Goal: Task Accomplishment & Management: Use online tool/utility

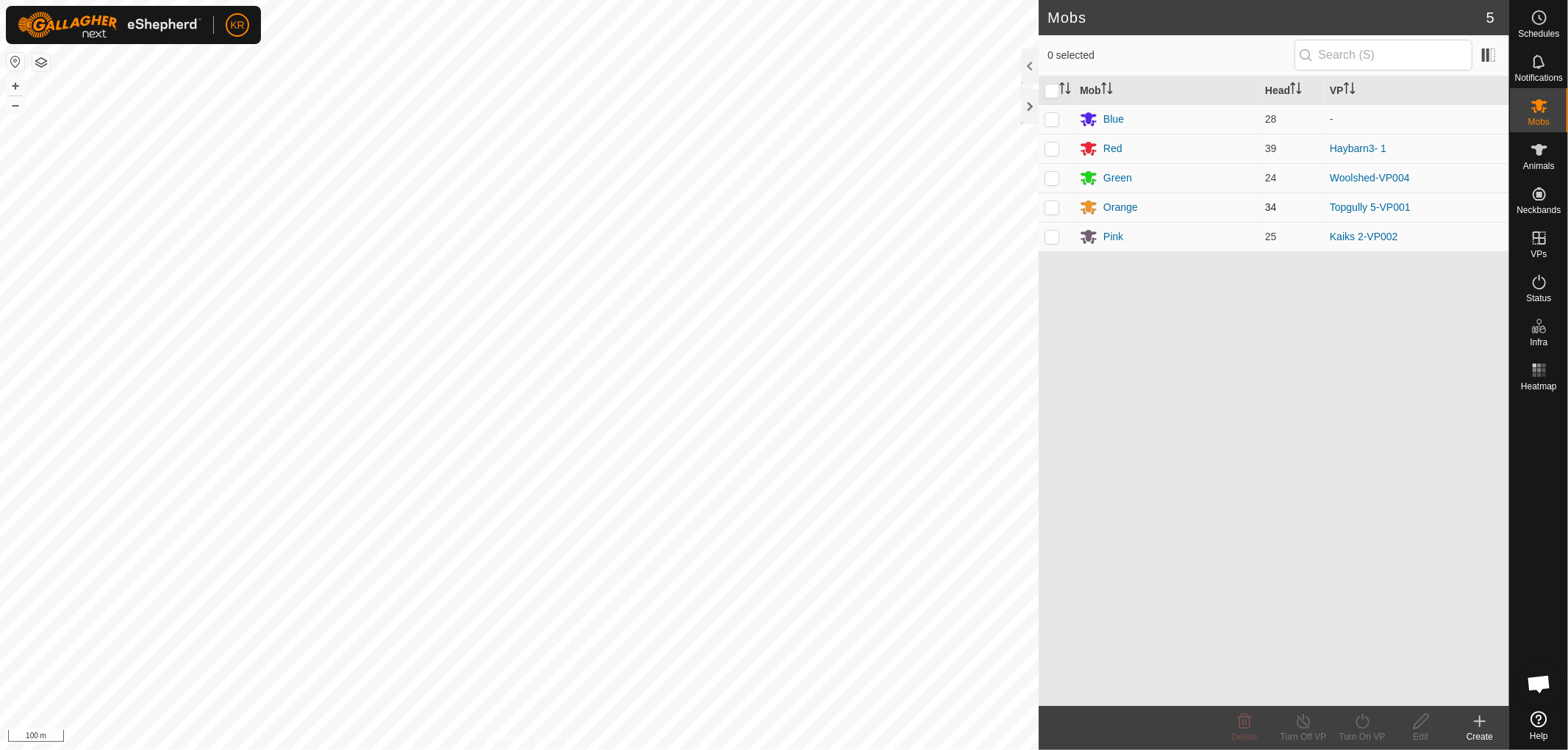
click at [1053, 204] on p-checkbox at bounding box center [1051, 207] width 14 height 11
checkbox input "true"
click at [1360, 717] on icon at bounding box center [1362, 721] width 18 height 17
click at [1384, 691] on link "Now" at bounding box center [1406, 689] width 146 height 30
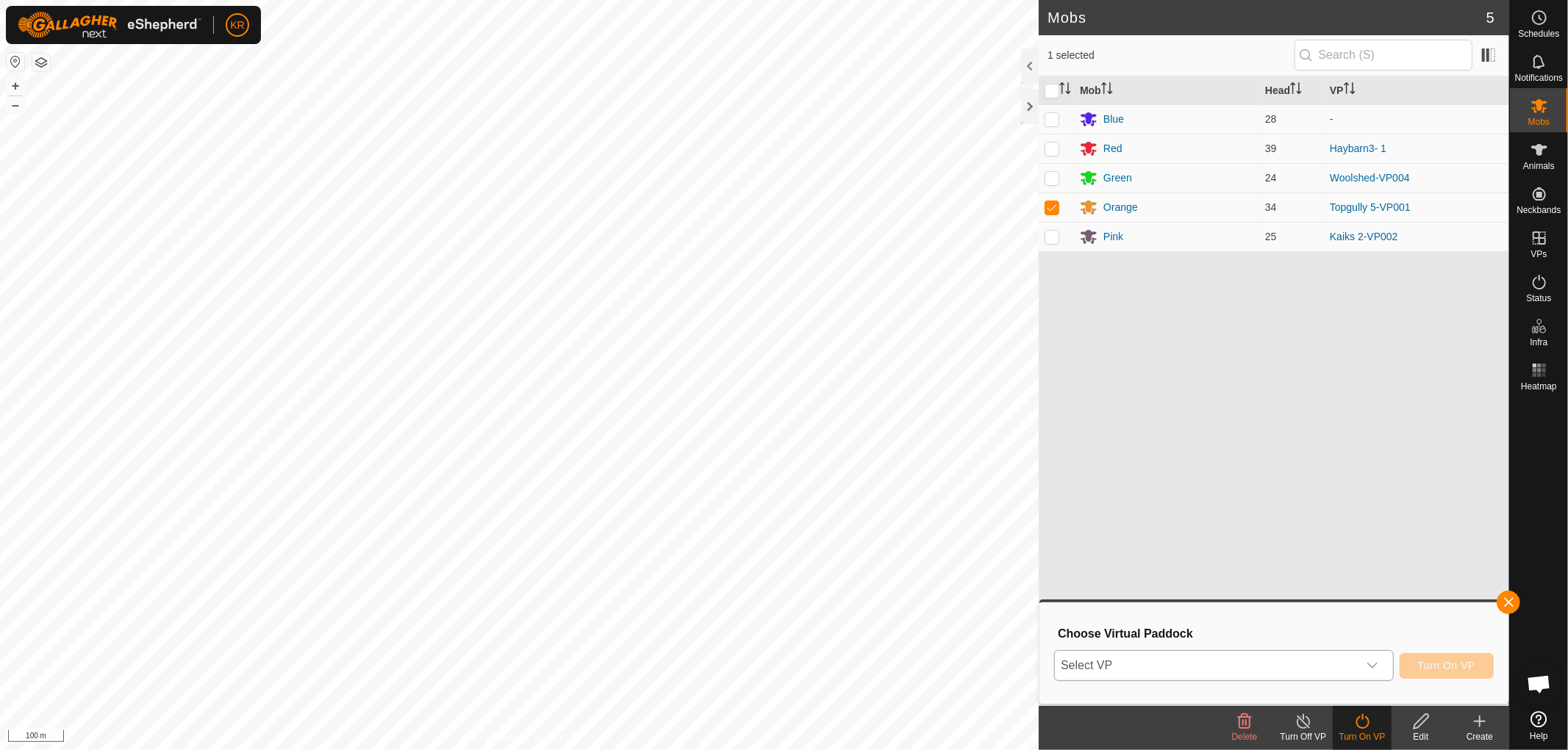
click at [1371, 651] on p-select "Select VP" at bounding box center [1223, 666] width 340 height 31
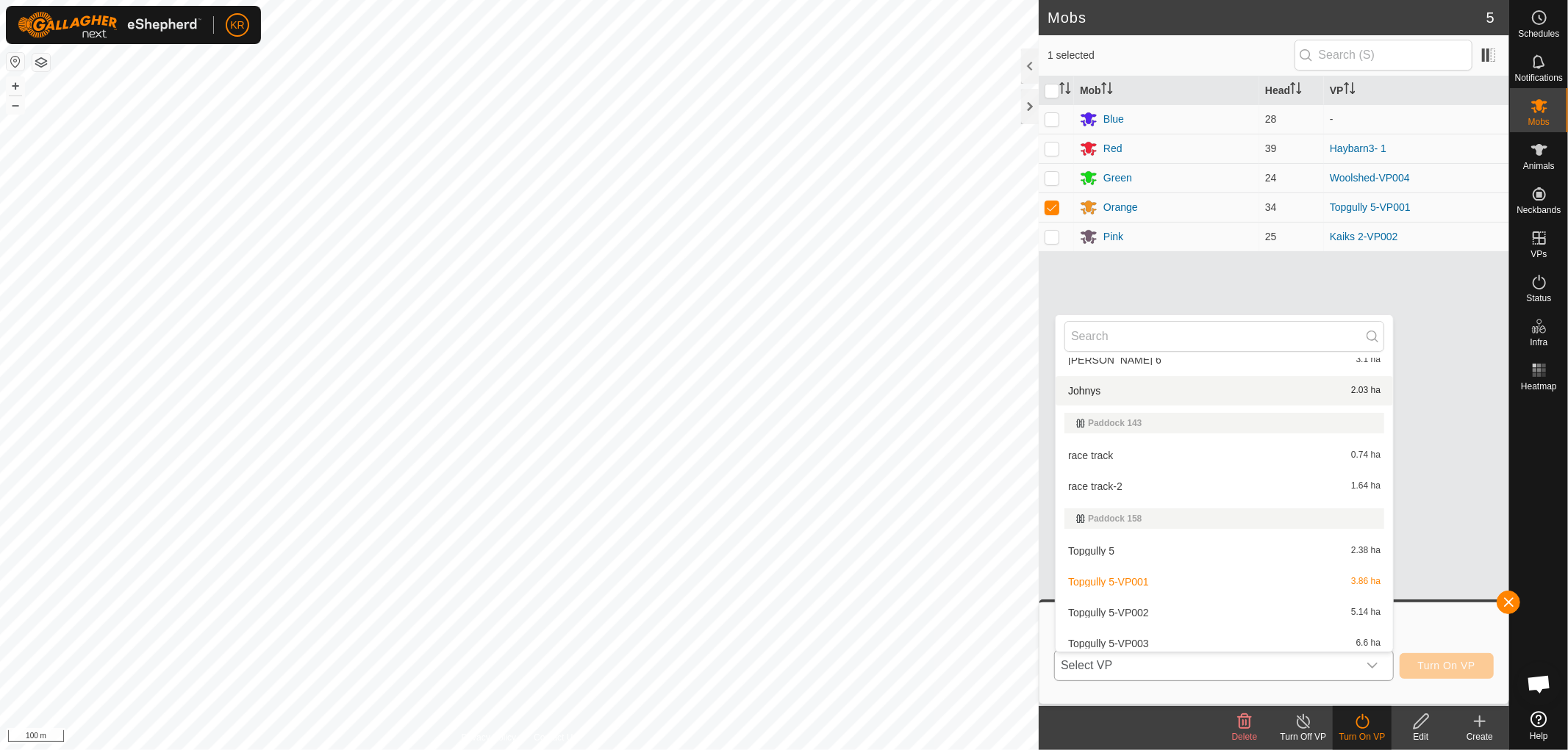
scroll to position [3426, 0]
click at [1170, 600] on li "Topgully 5-VP002 5.14 ha" at bounding box center [1224, 611] width 337 height 30
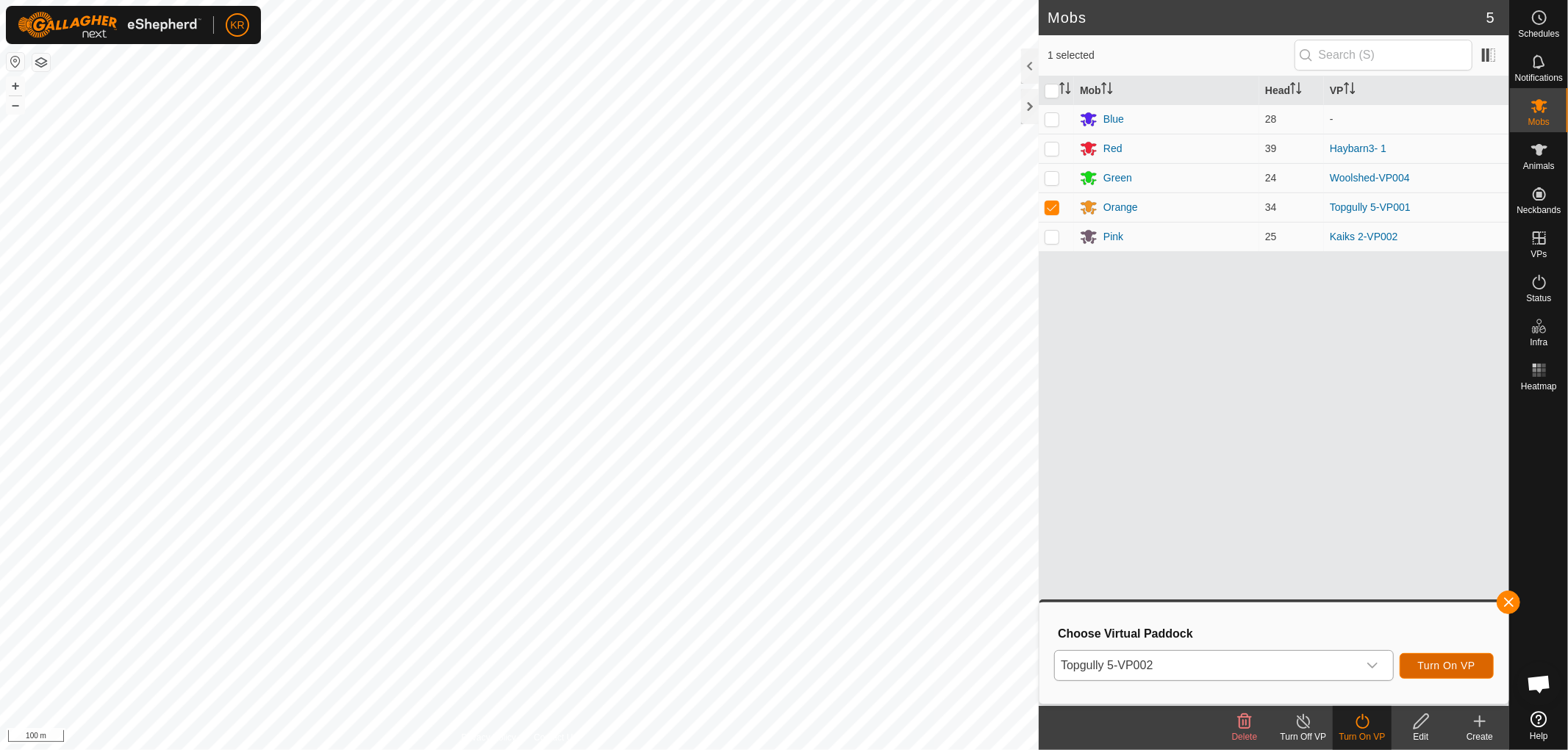
click at [1458, 662] on span "Turn On VP" at bounding box center [1446, 666] width 57 height 11
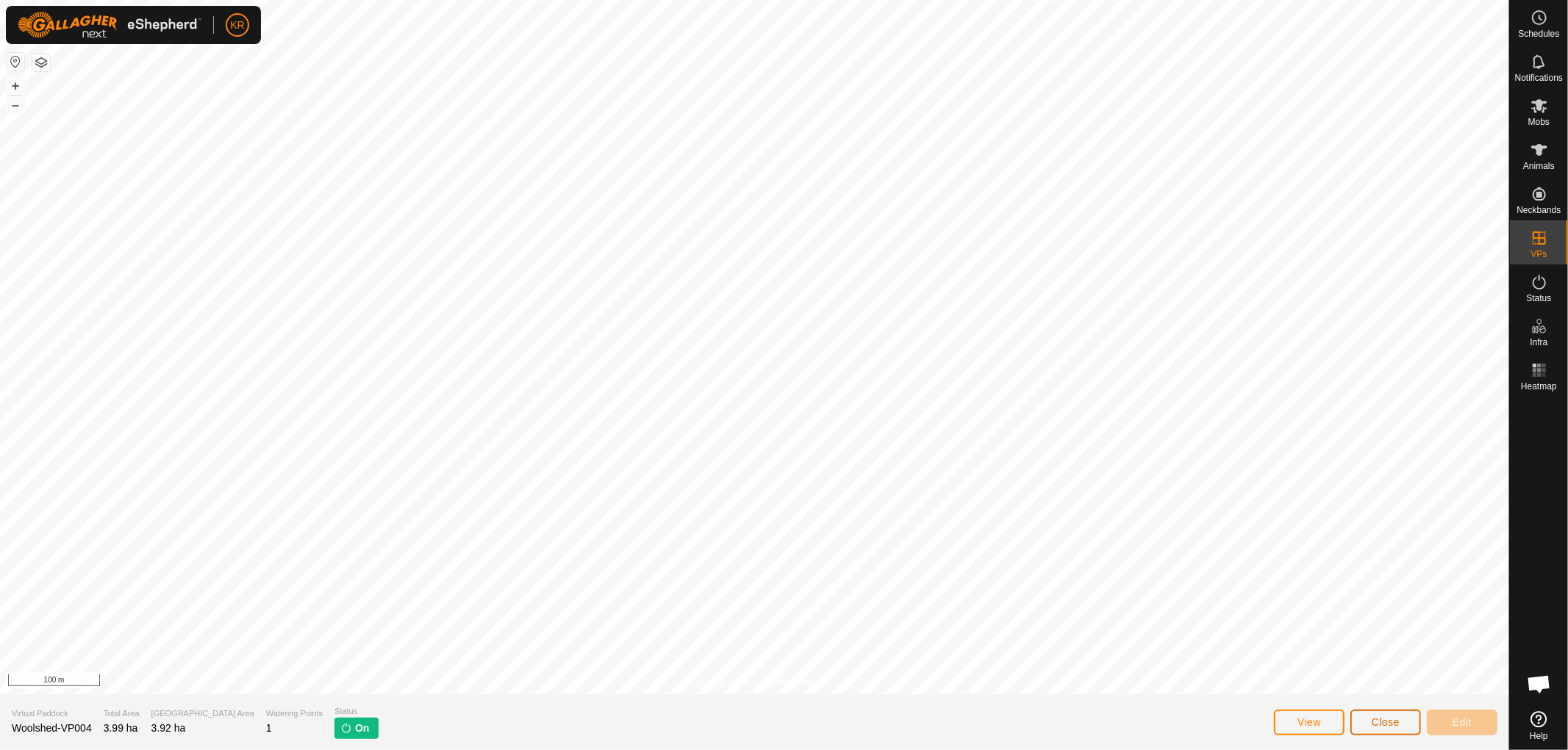
click at [1388, 723] on span "Close" at bounding box center [1385, 722] width 28 height 11
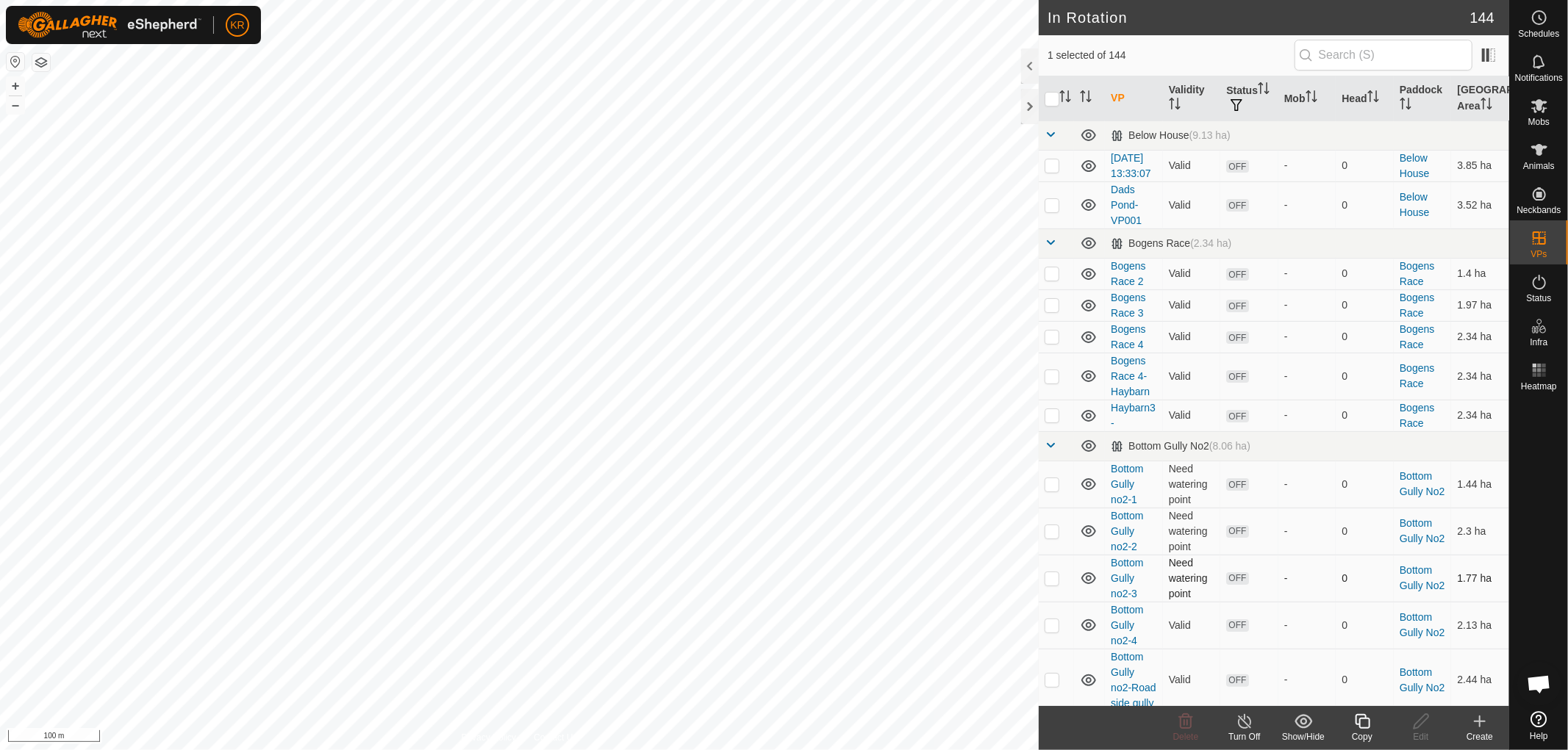
checkbox input "true"
click at [1363, 717] on icon at bounding box center [1362, 721] width 18 height 17
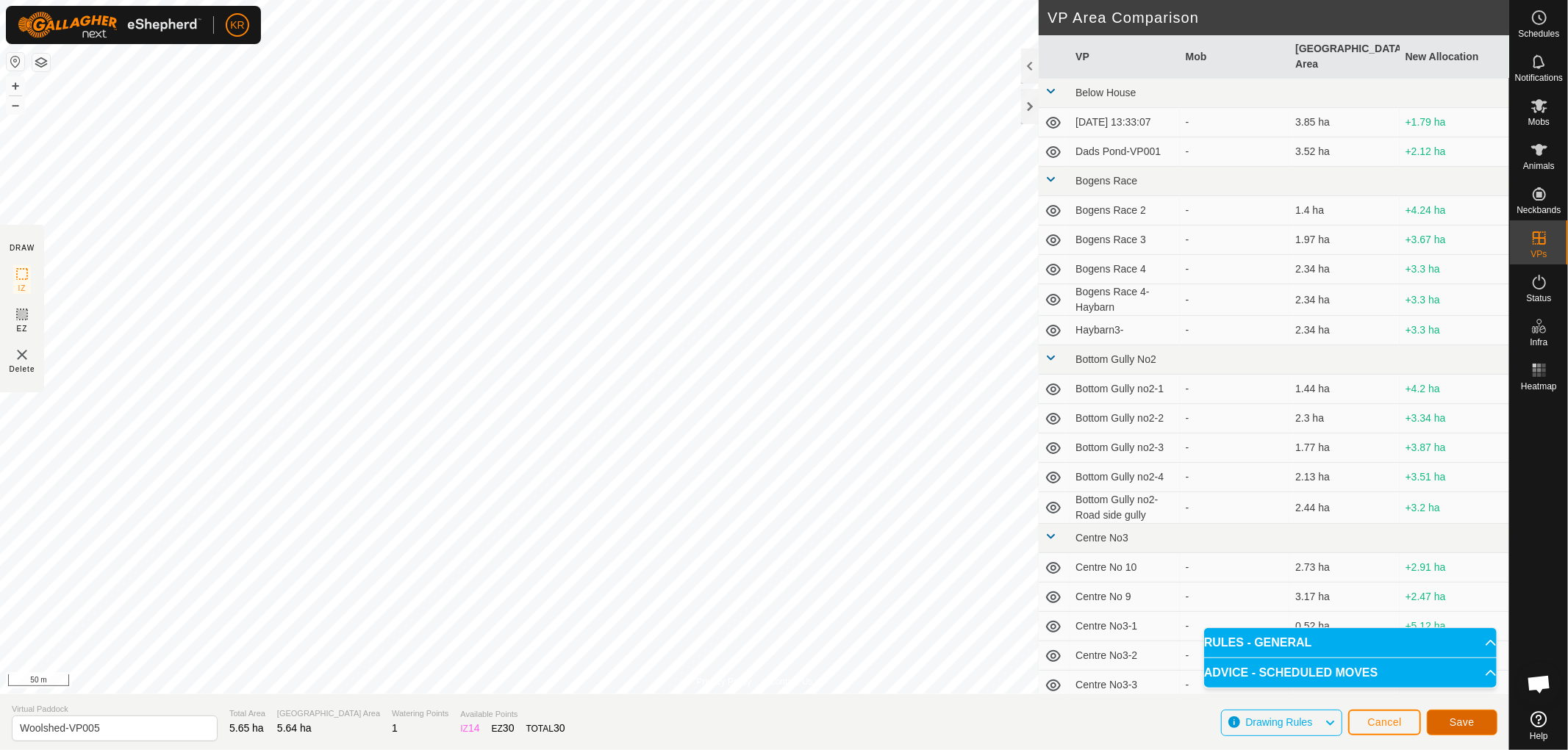
click at [1467, 717] on span "Save" at bounding box center [1462, 722] width 25 height 11
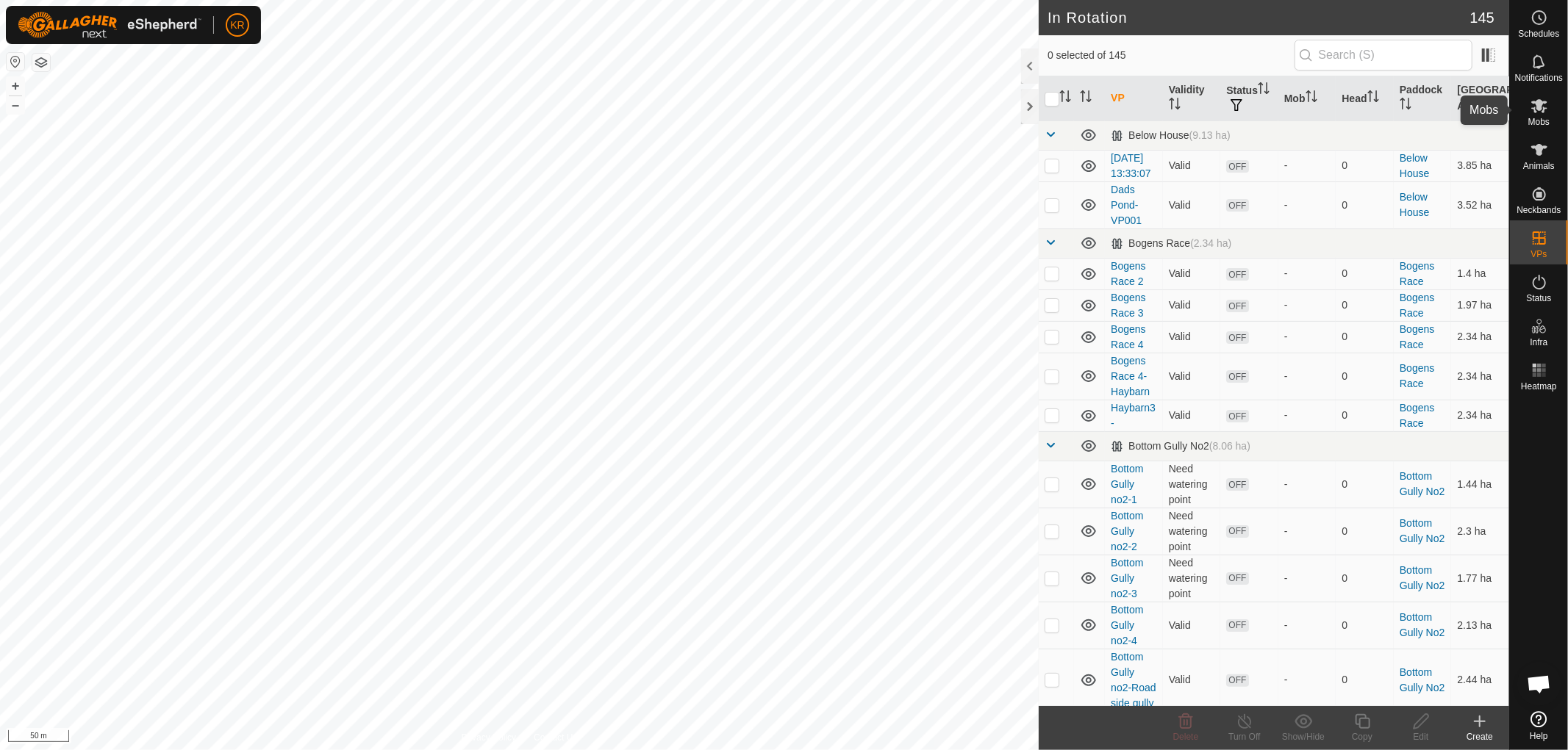
click at [1537, 112] on icon at bounding box center [1539, 105] width 17 height 17
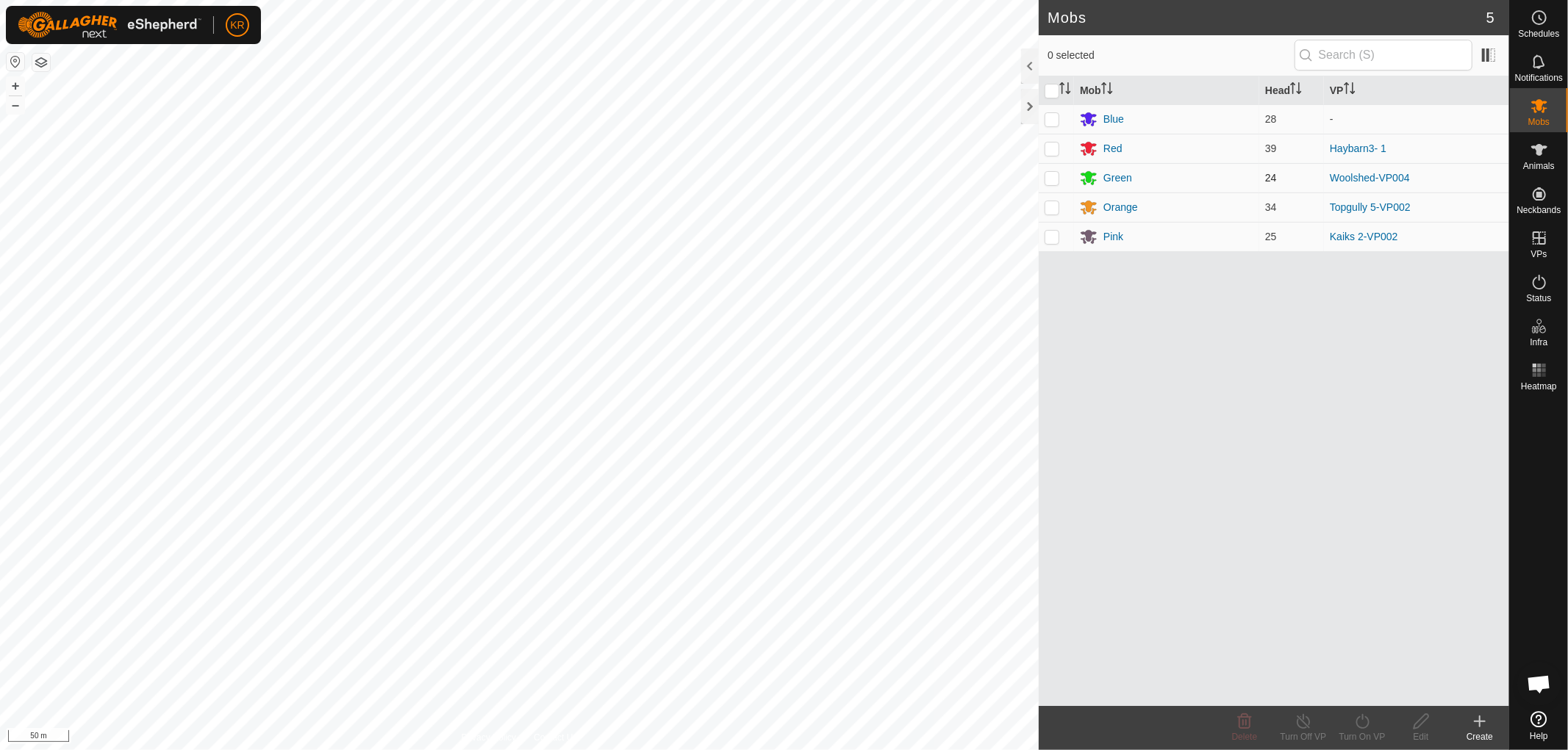
click at [1064, 177] on td at bounding box center [1056, 177] width 35 height 30
checkbox input "true"
click at [1363, 724] on icon at bounding box center [1362, 721] width 18 height 17
click at [1367, 680] on link "Now" at bounding box center [1406, 689] width 146 height 30
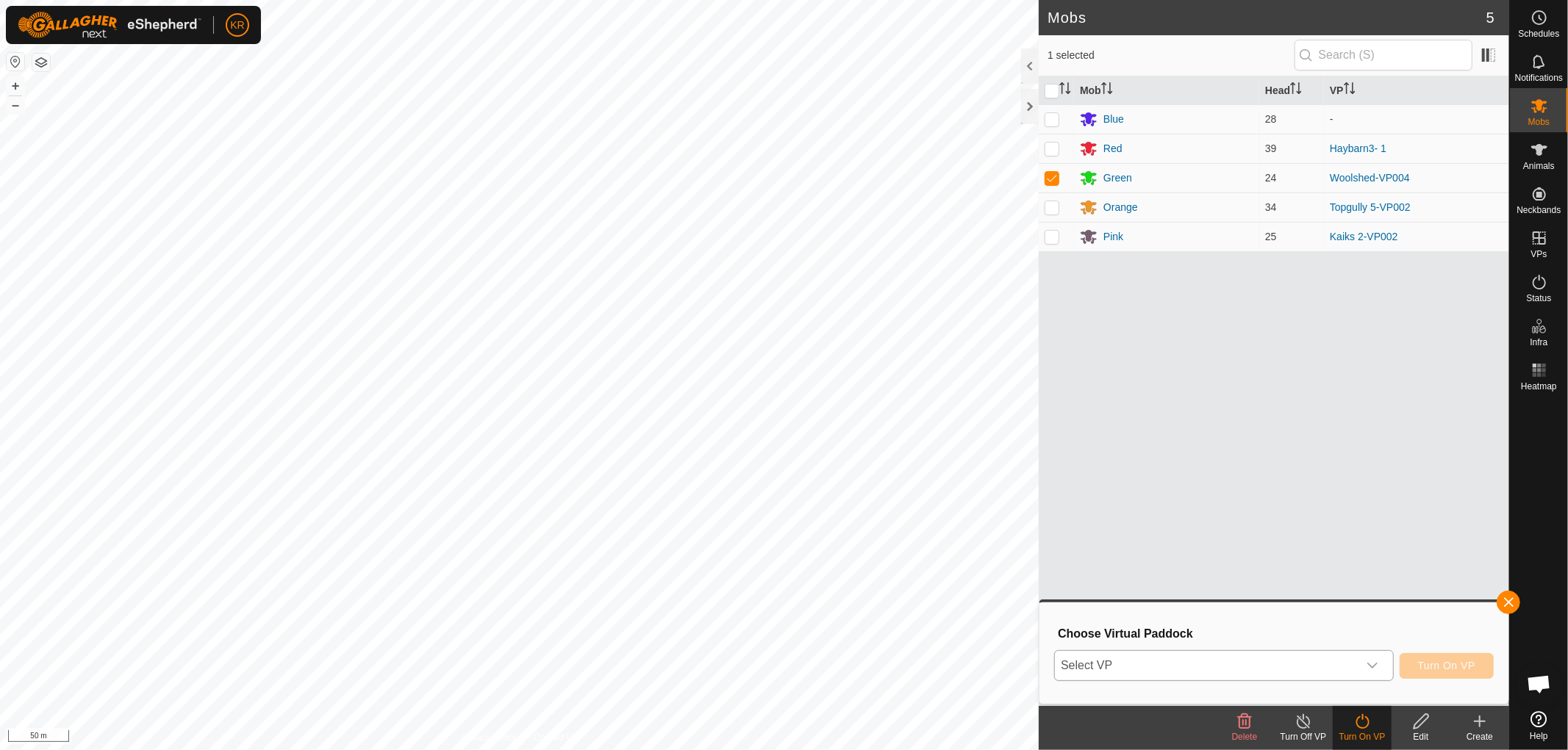
click at [1361, 666] on div "dropdown trigger" at bounding box center [1372, 665] width 30 height 30
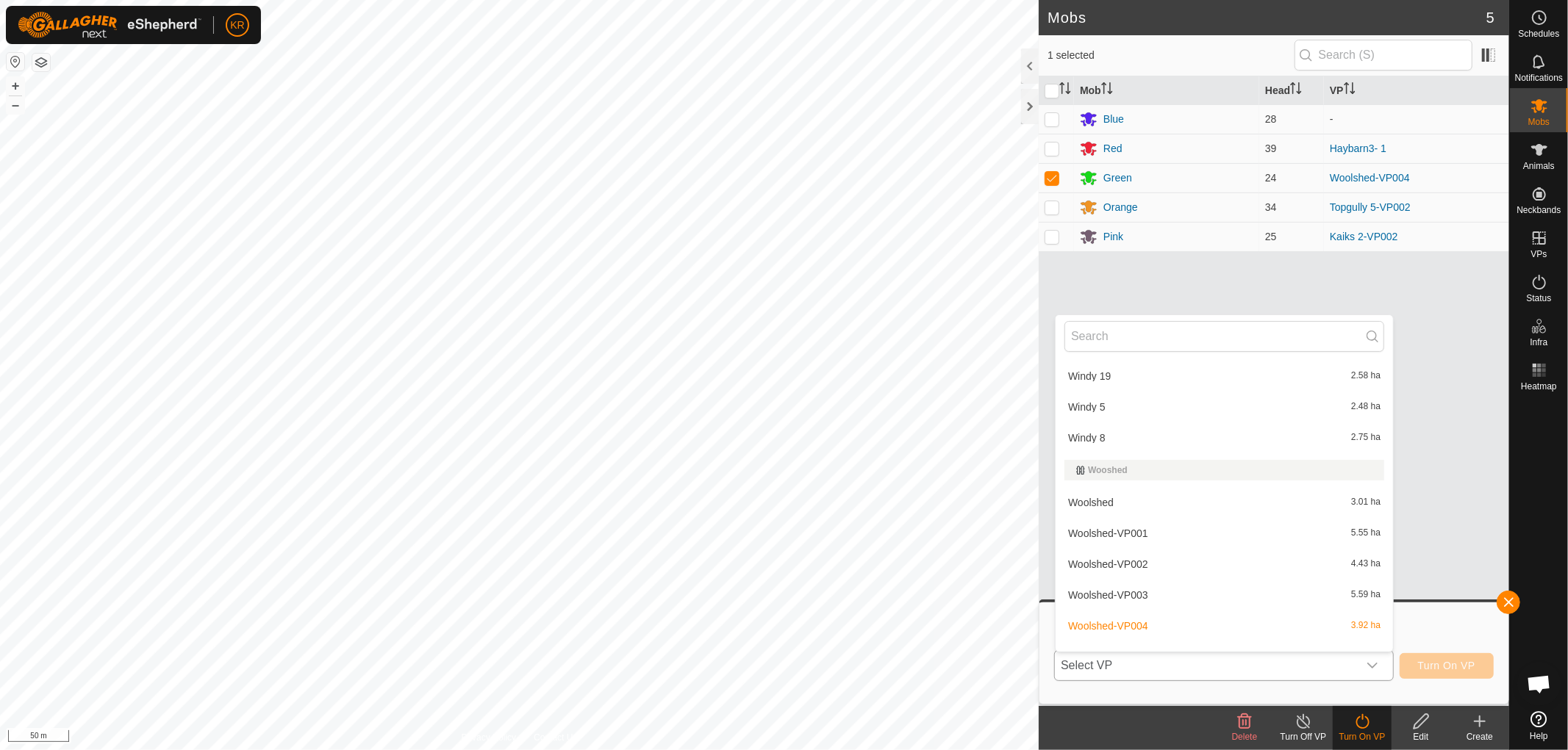
scroll to position [5051, 0]
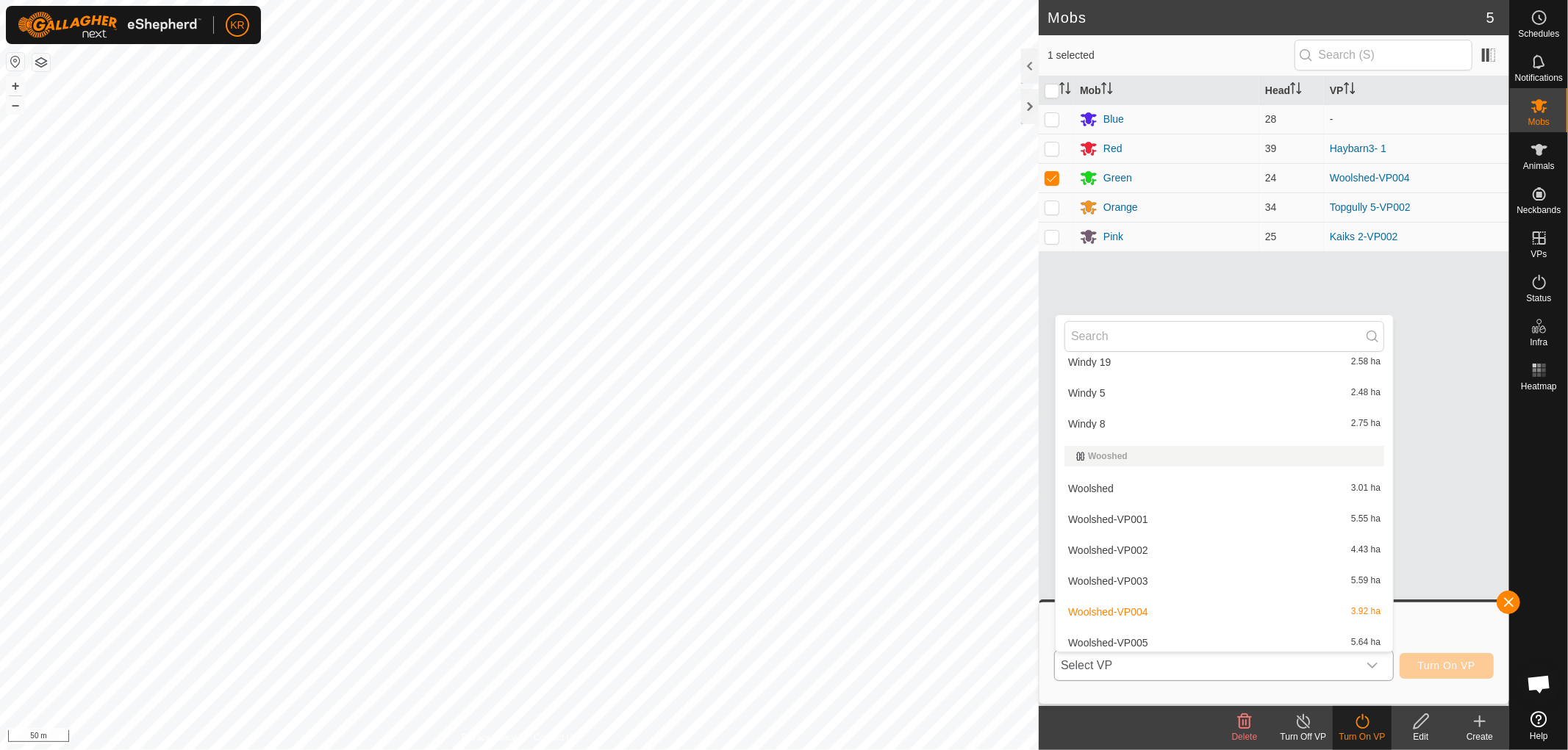
click at [1166, 629] on li "Woolshed-VP005 5.64 ha" at bounding box center [1224, 642] width 337 height 30
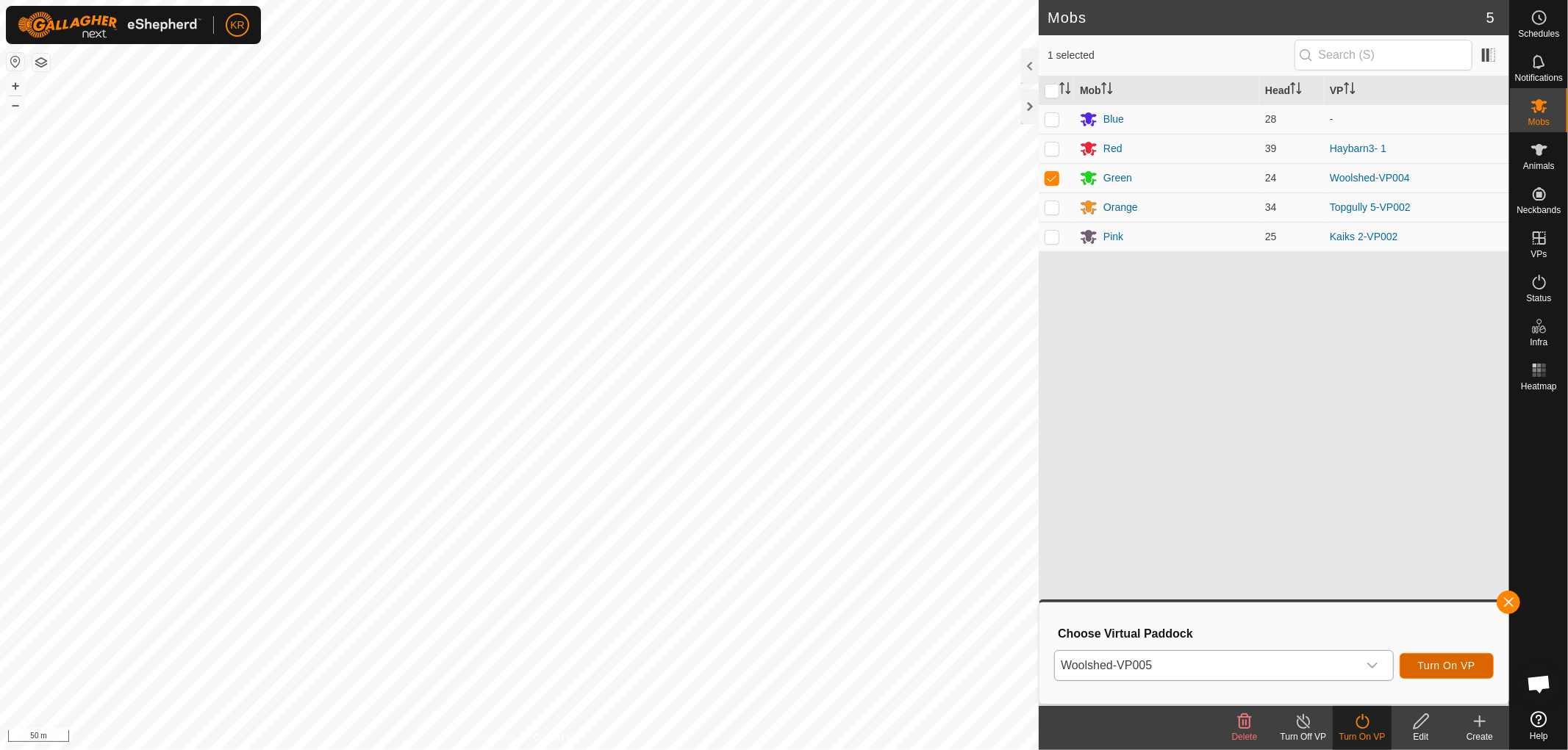
click at [1449, 663] on span "Turn On VP" at bounding box center [1446, 666] width 57 height 11
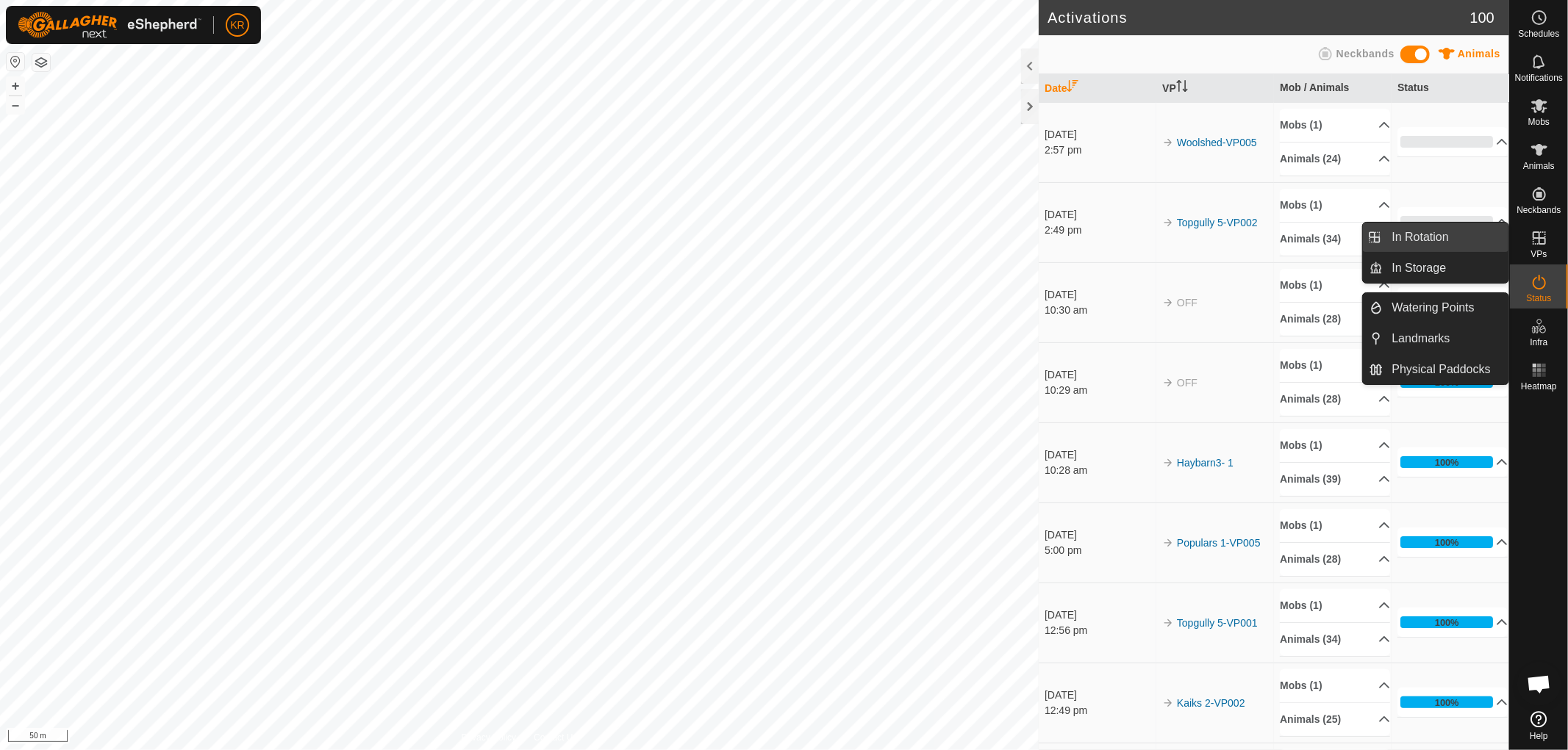
click at [1458, 230] on link "In Rotation" at bounding box center [1445, 237] width 125 height 30
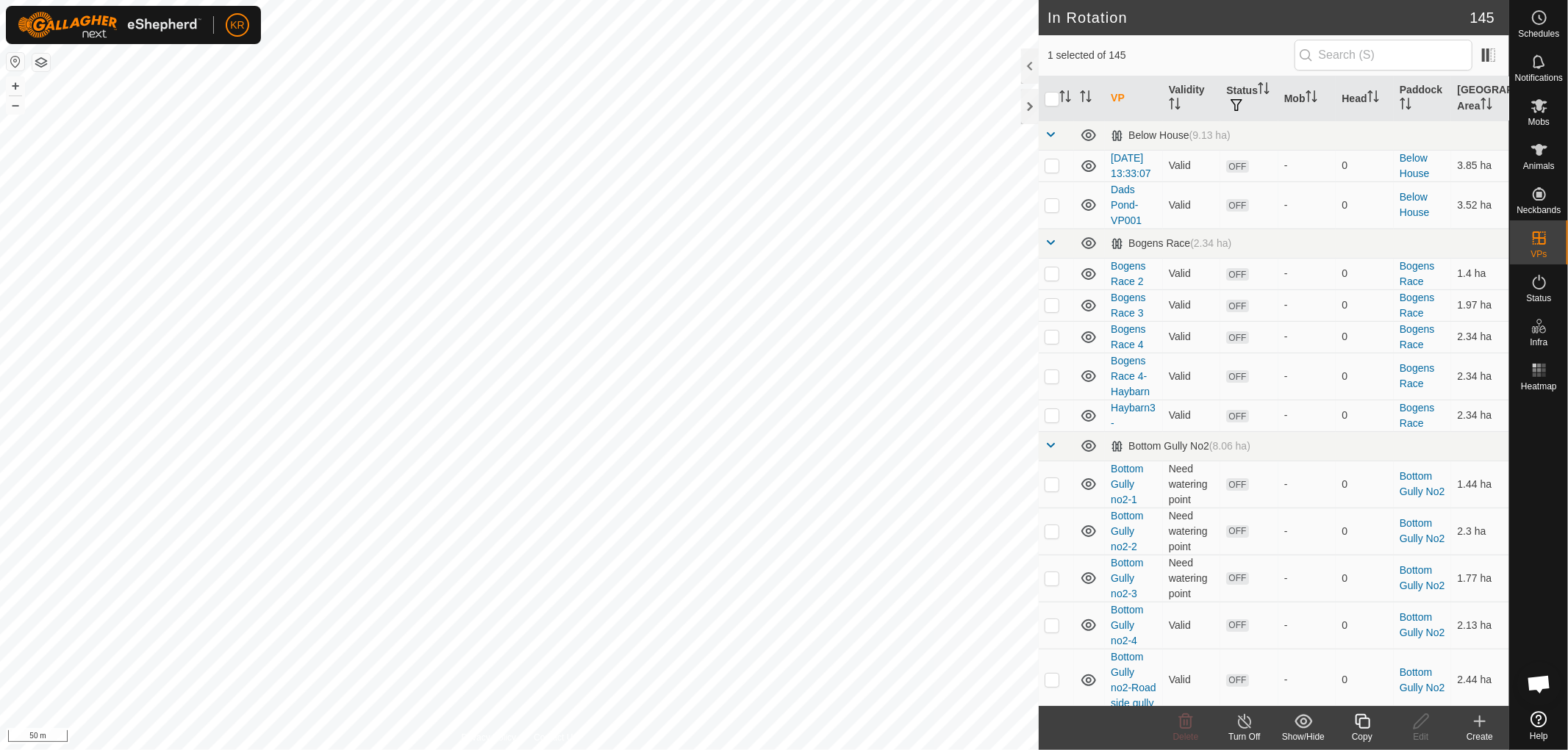
click at [1474, 717] on icon at bounding box center [1479, 721] width 17 height 17
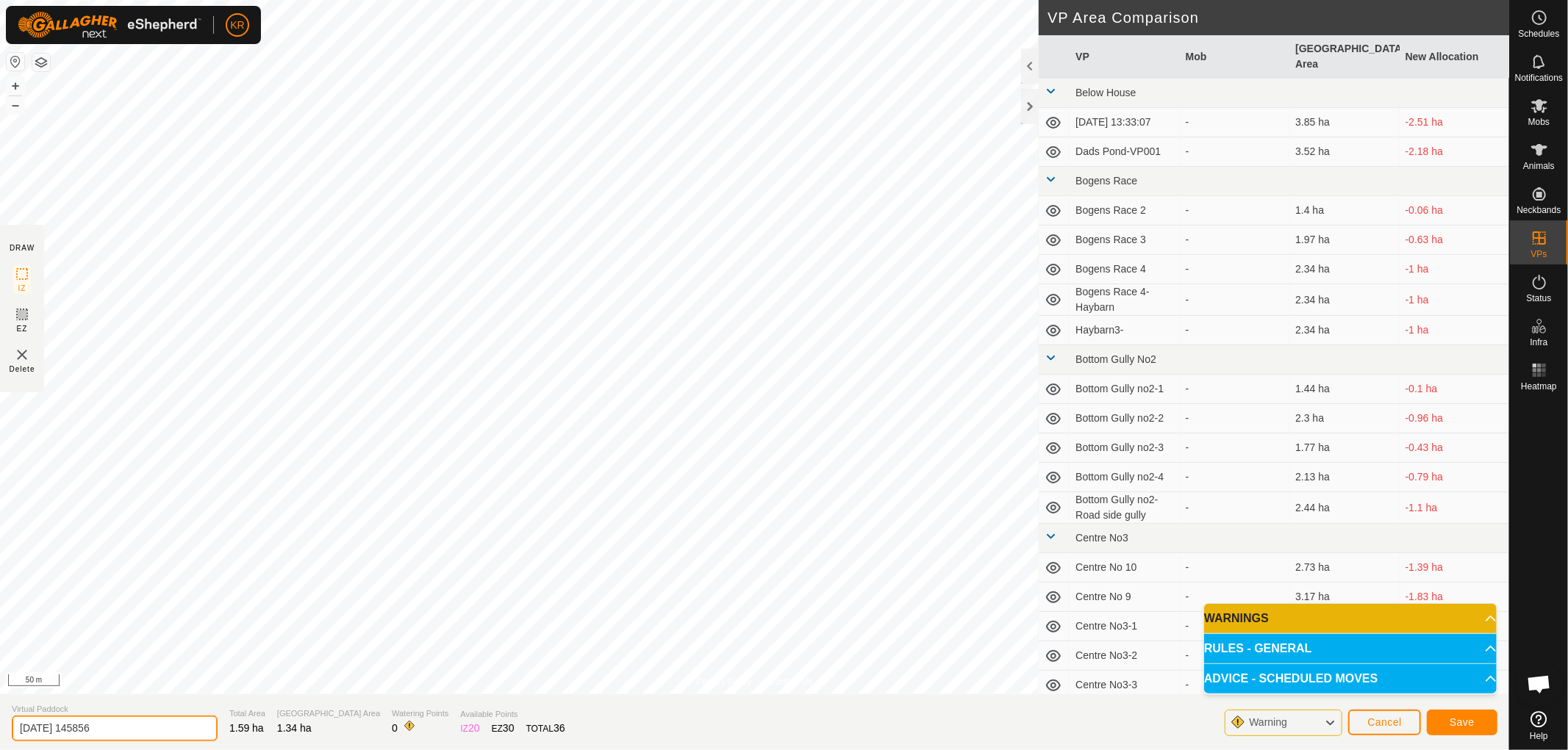
click at [108, 736] on input "[DATE] 145856" at bounding box center [114, 728] width 206 height 26
type input "2"
type input "Centre No1"
click at [1459, 717] on span "Save" at bounding box center [1462, 722] width 25 height 11
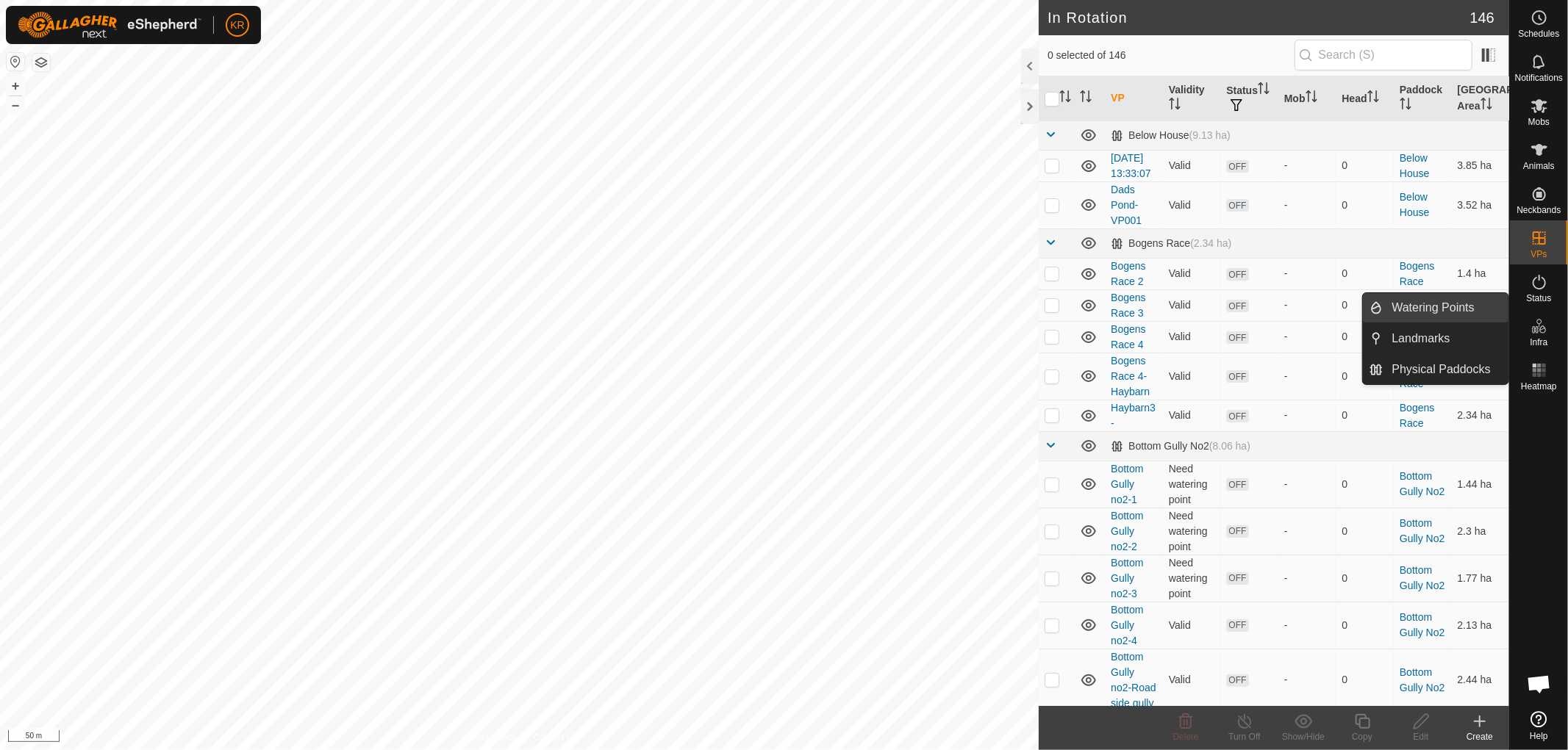
click at [1429, 308] on link "Watering Points" at bounding box center [1445, 307] width 125 height 30
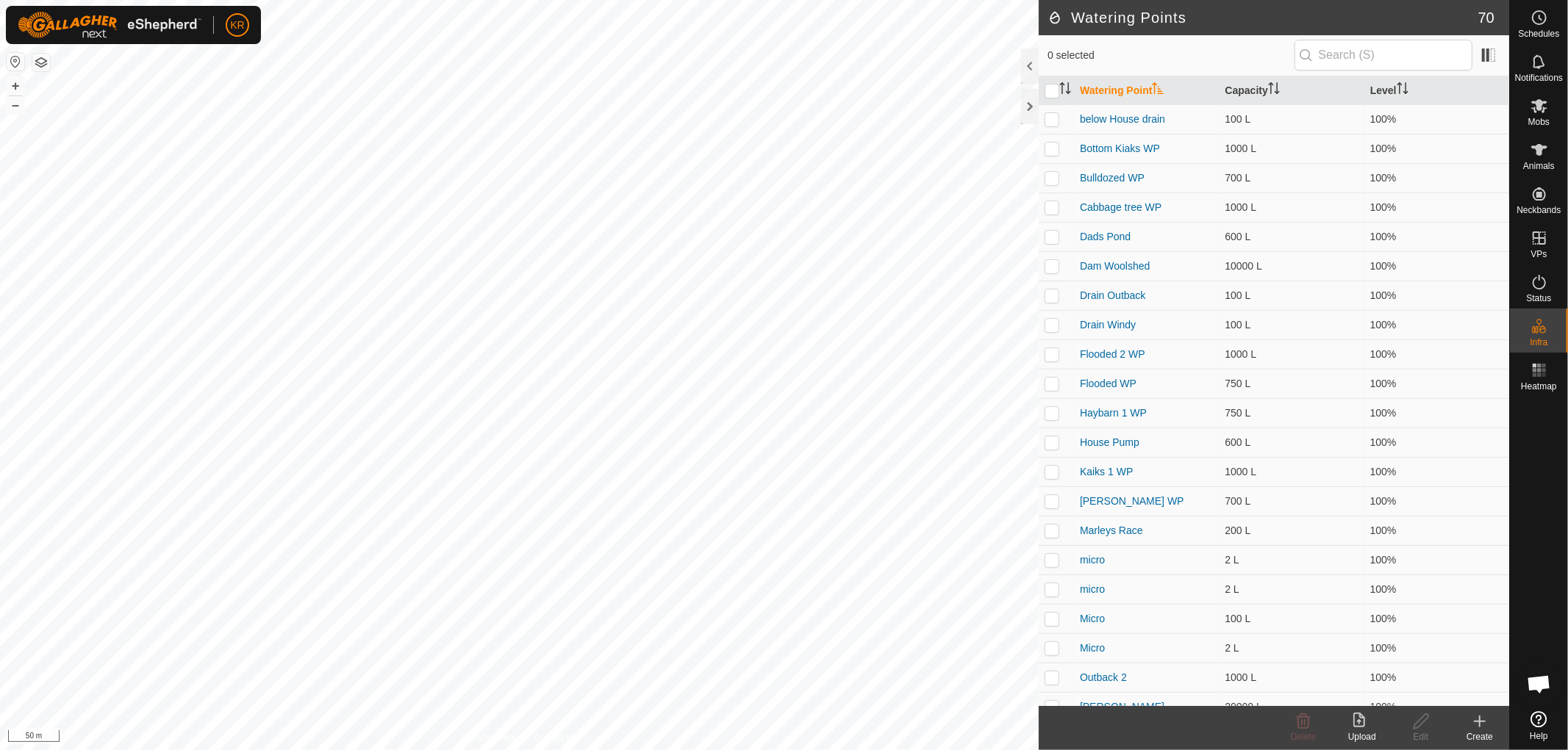
click at [1470, 720] on icon at bounding box center [1479, 721] width 17 height 17
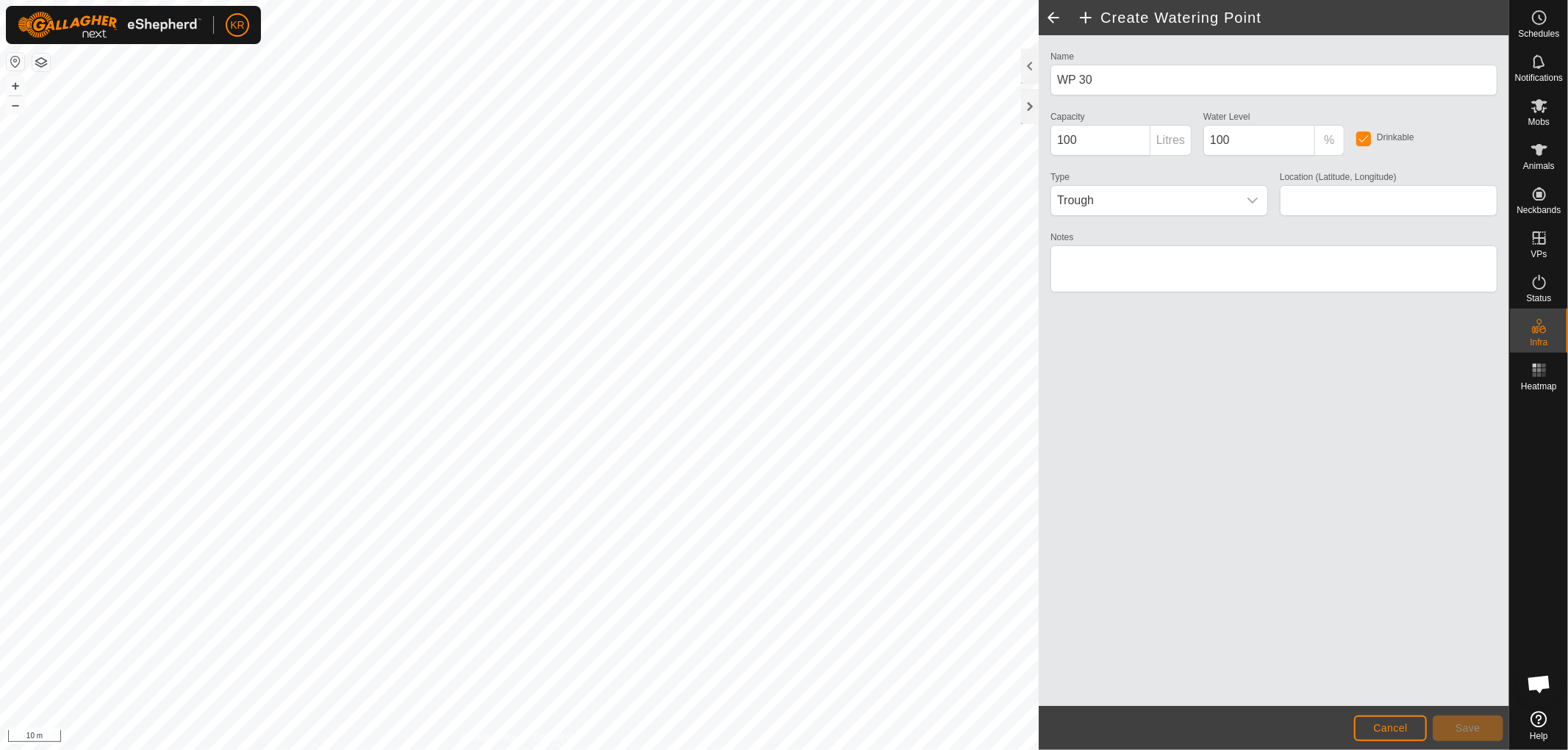
type input "-37.422329, 175.045861"
click at [1475, 732] on span "Save" at bounding box center [1467, 728] width 25 height 11
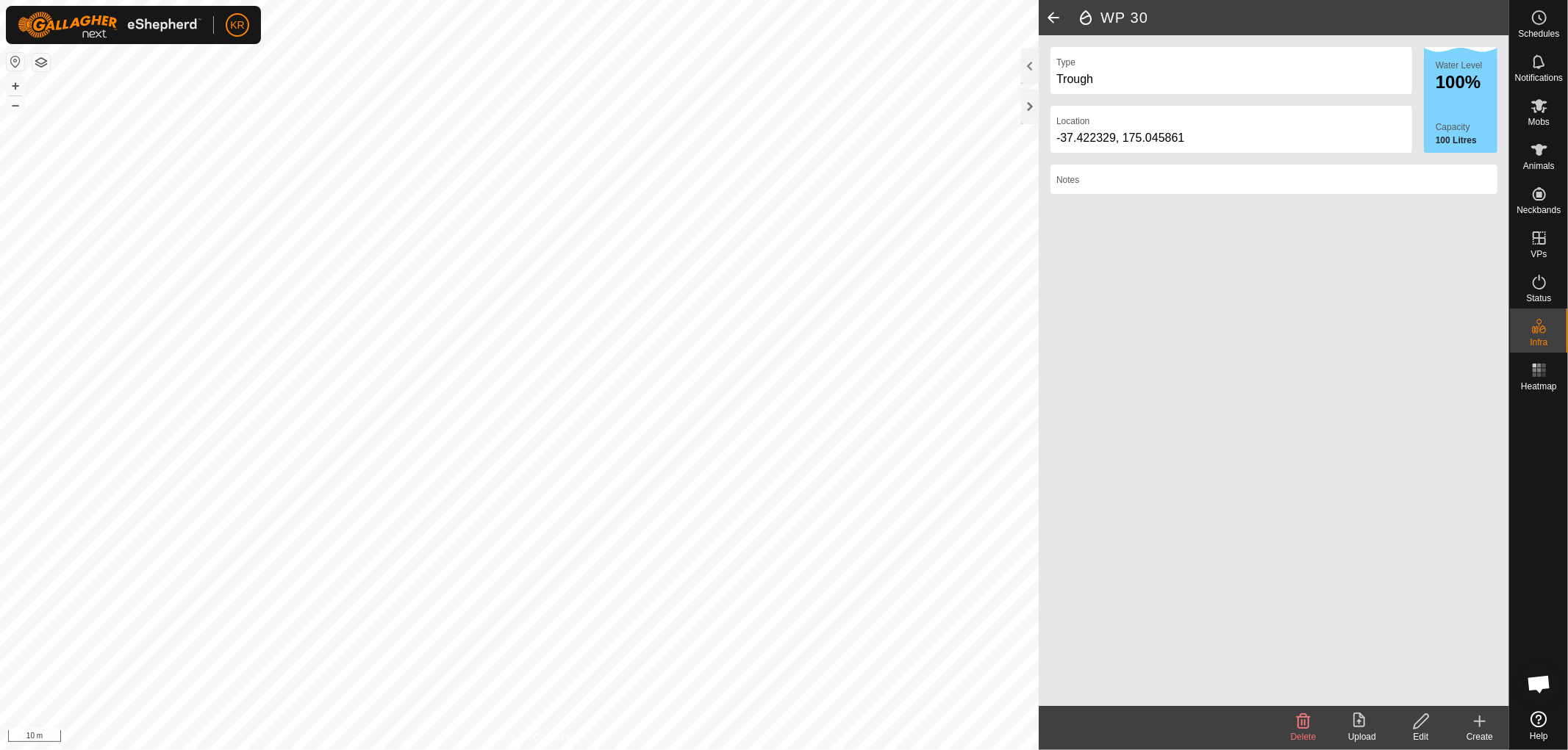
click at [1479, 725] on icon at bounding box center [1479, 721] width 17 height 17
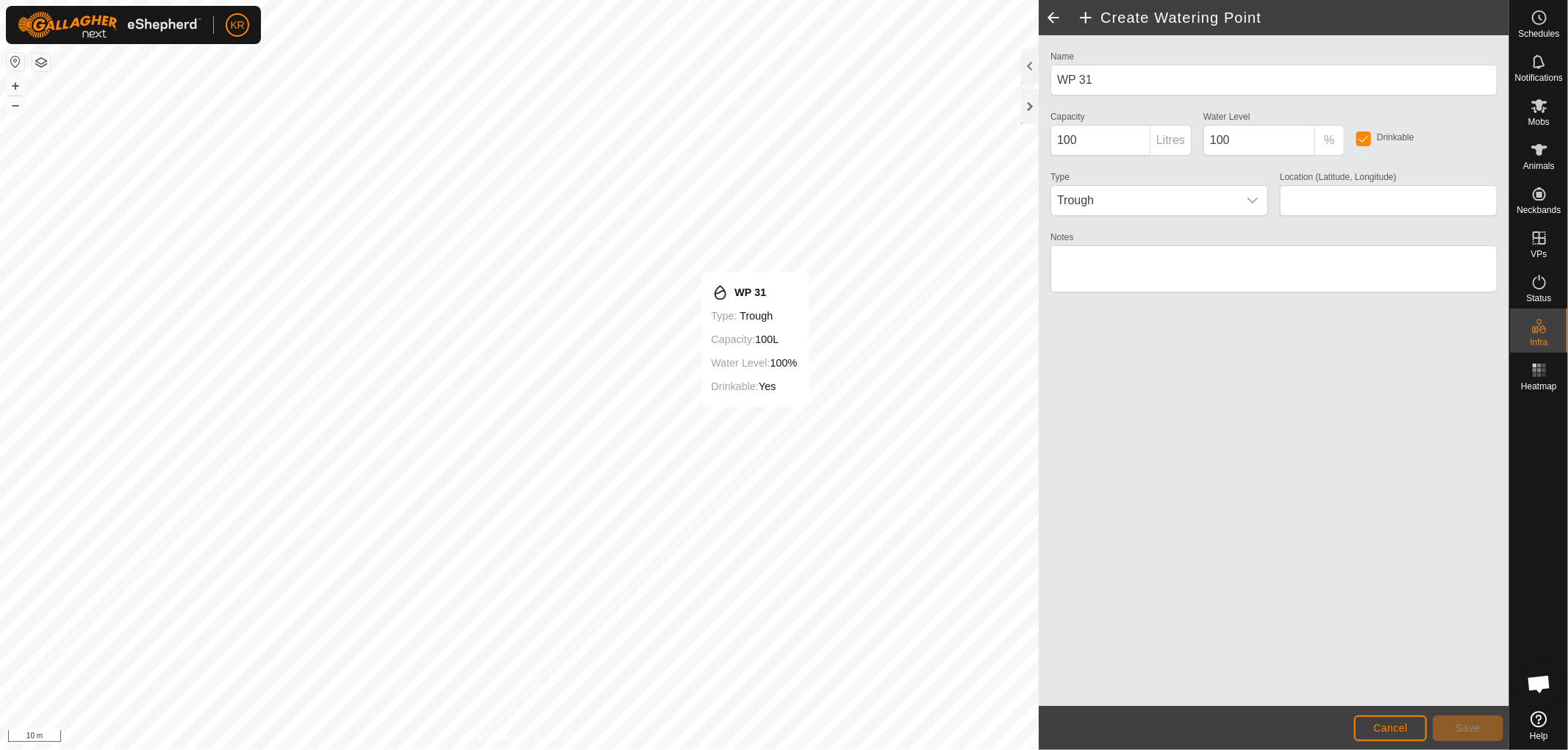
type input "-37.423004, 175.049336"
click at [1079, 135] on input "100" at bounding box center [1100, 141] width 100 height 31
type input "1"
type input "2"
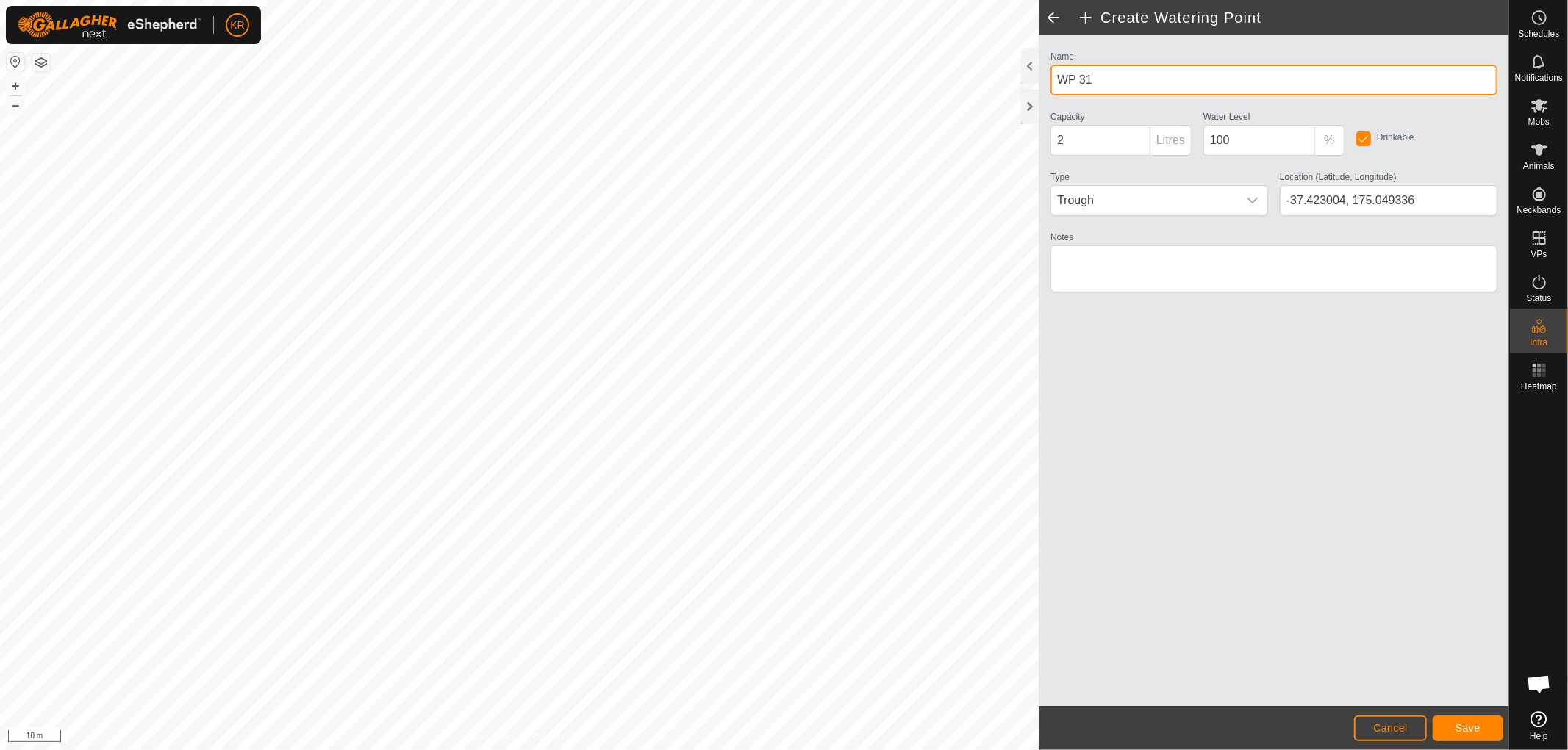
click at [1099, 77] on input "WP 31" at bounding box center [1273, 80] width 447 height 31
type input "W"
type input "Micro"
click at [1463, 722] on span "Save" at bounding box center [1467, 728] width 25 height 11
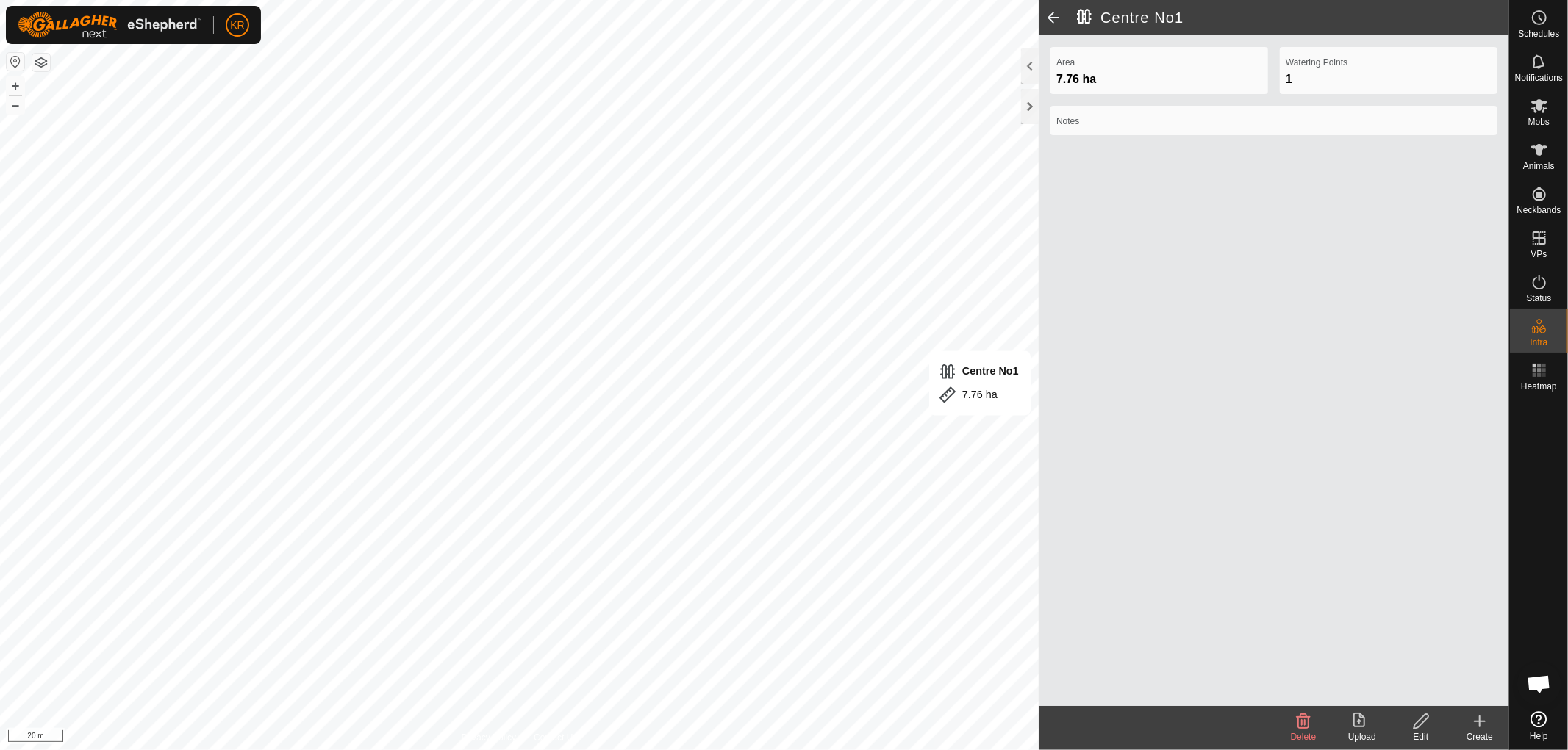
click at [1421, 719] on icon at bounding box center [1421, 721] width 18 height 17
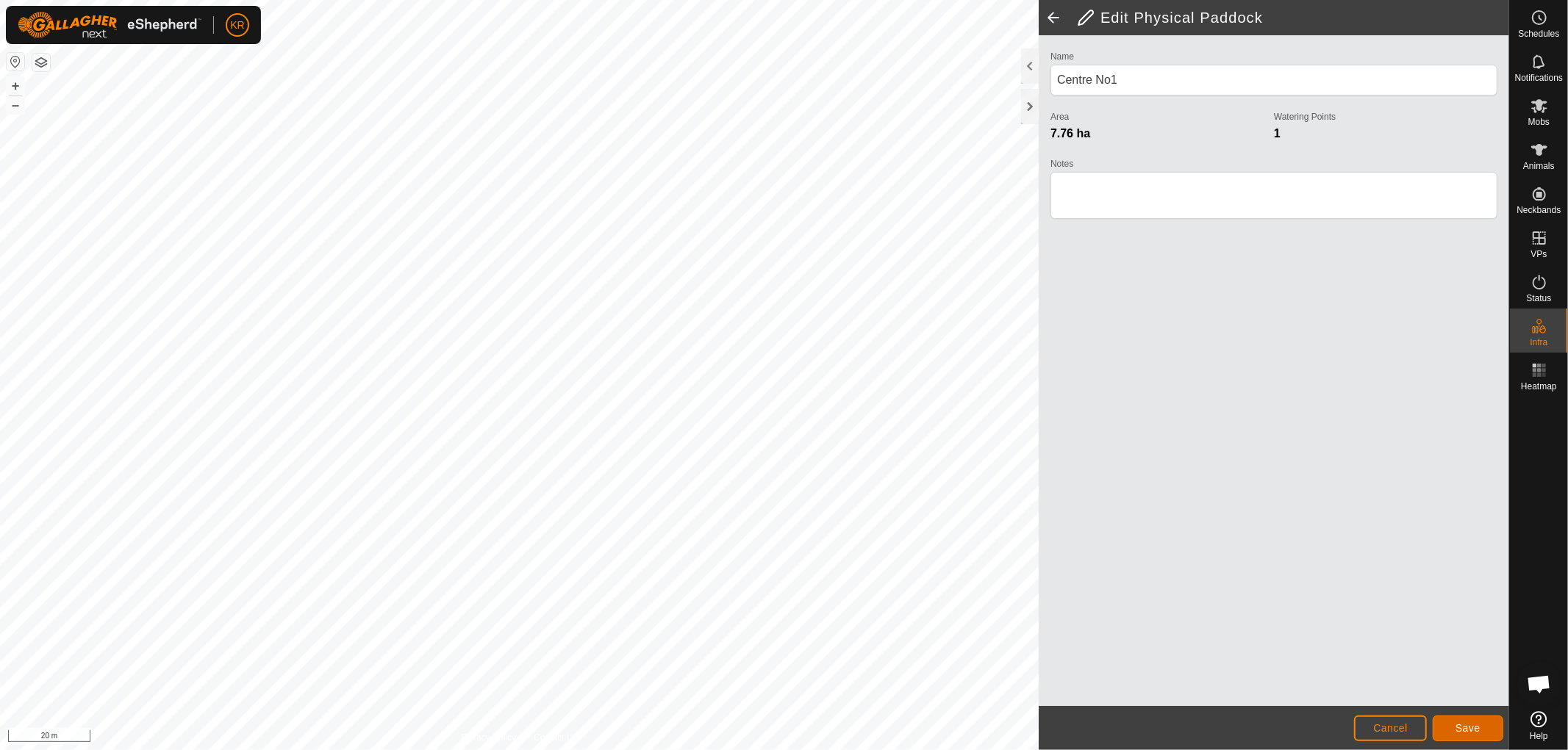
click at [1463, 722] on span "Save" at bounding box center [1467, 728] width 25 height 11
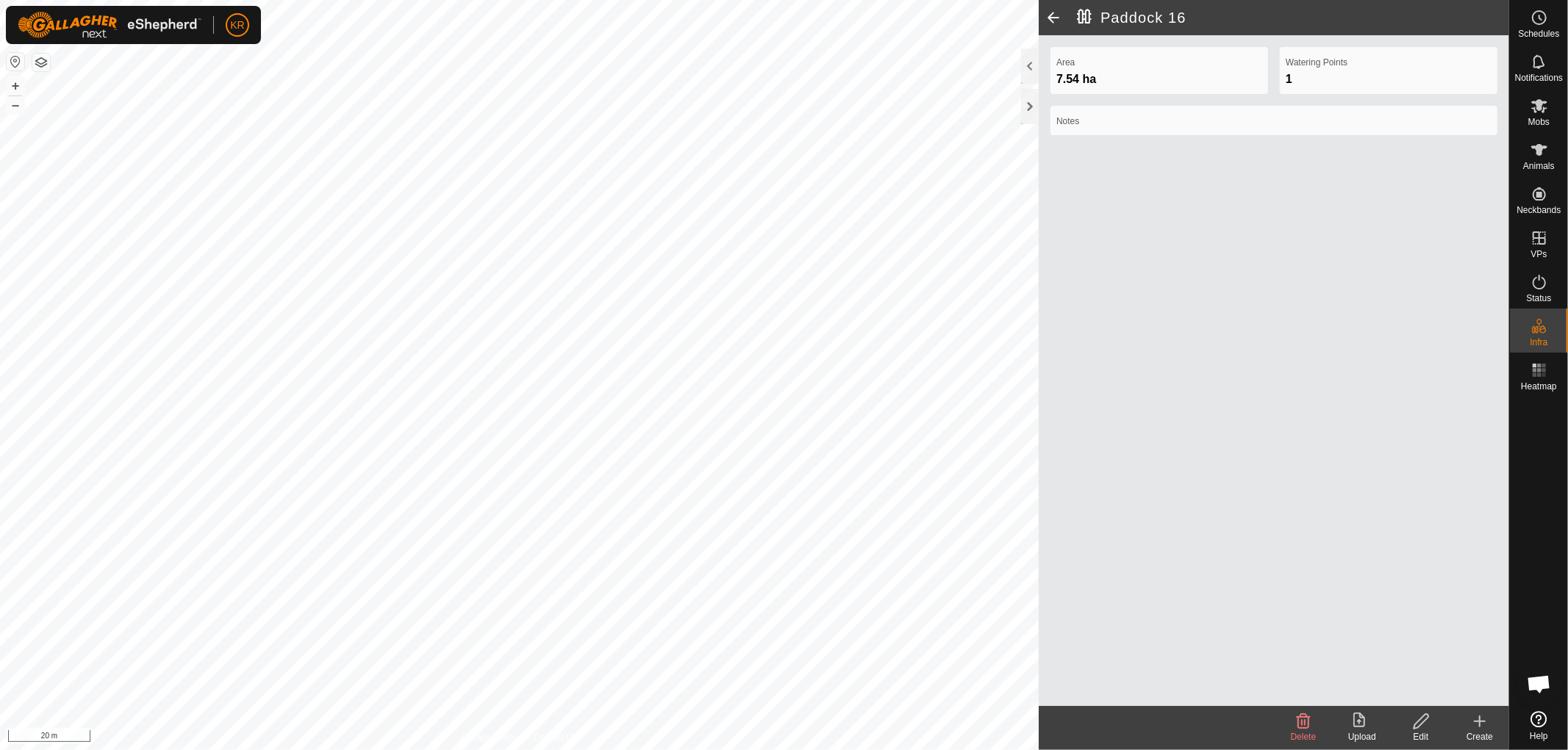
click at [1421, 723] on icon at bounding box center [1421, 720] width 14 height 14
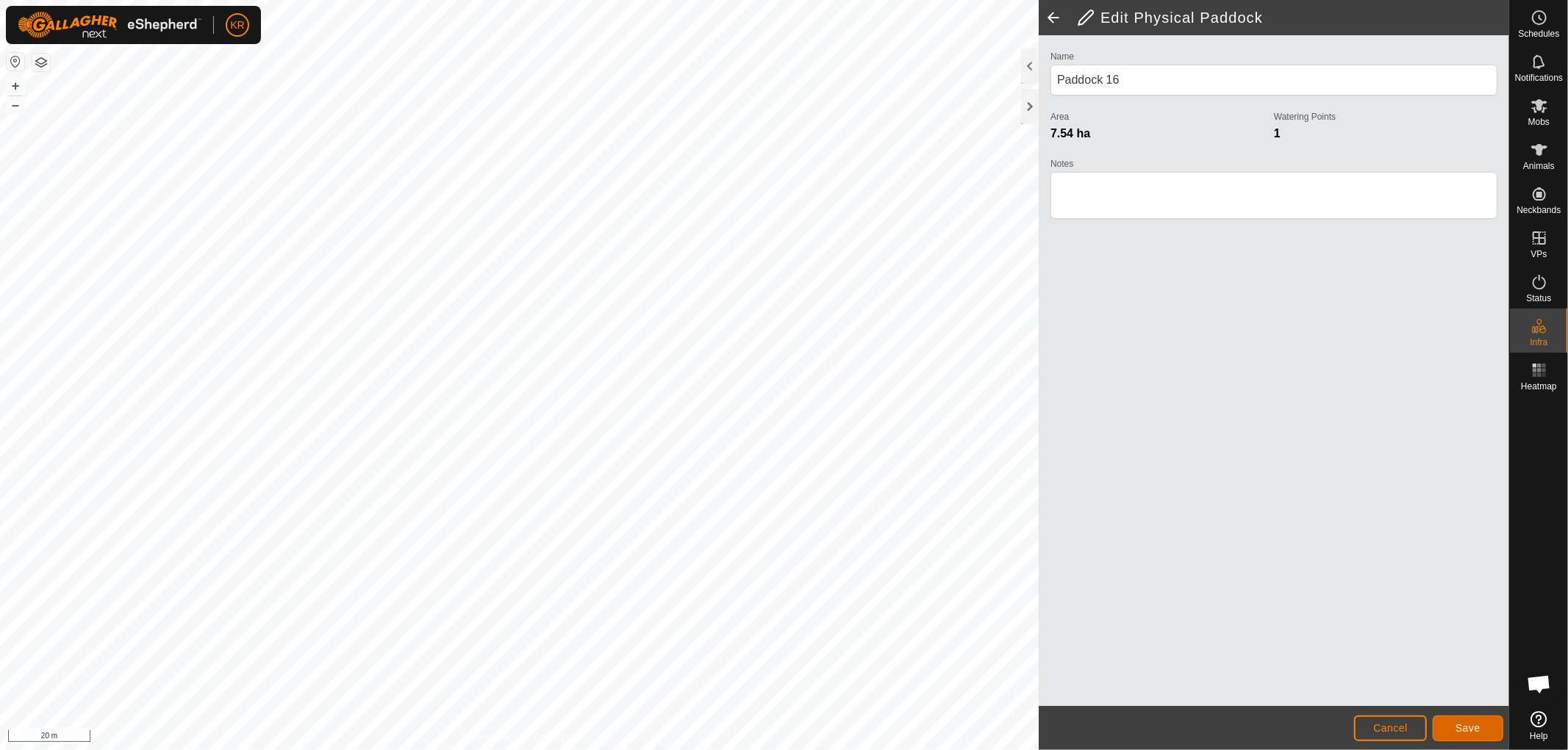
click at [1486, 716] on button "Save" at bounding box center [1467, 728] width 71 height 26
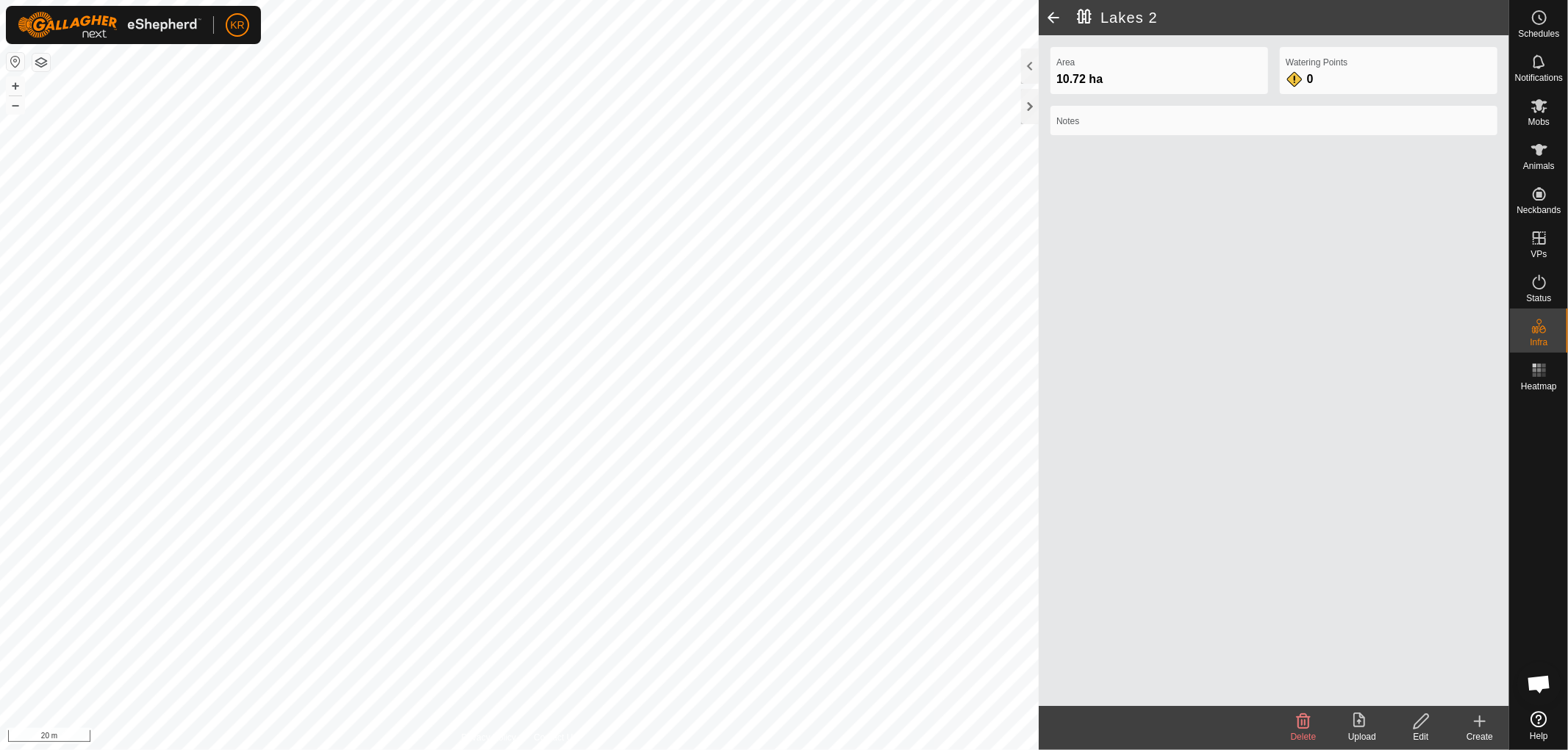
click at [1417, 726] on icon at bounding box center [1421, 721] width 18 height 17
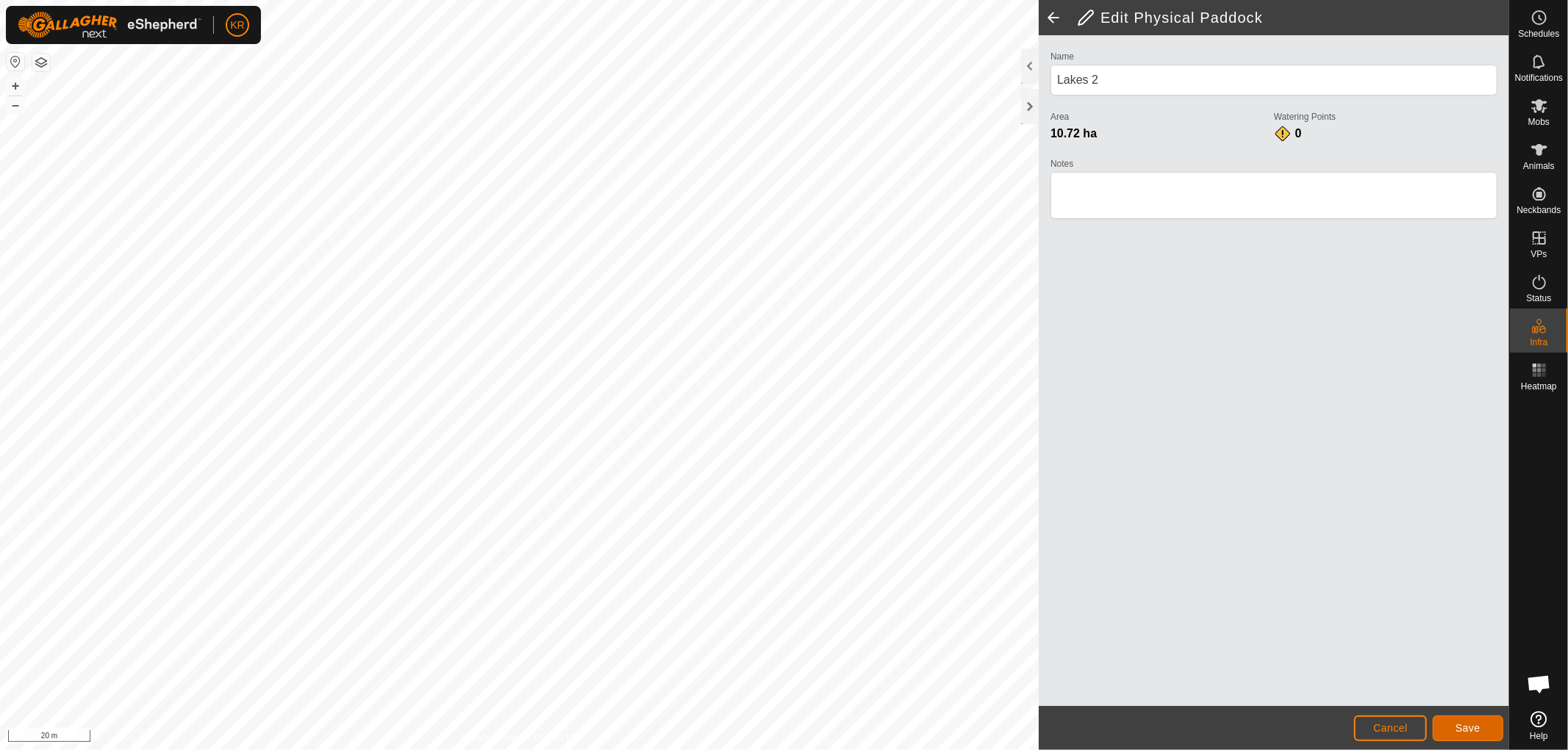
click at [1473, 722] on span "Save" at bounding box center [1467, 728] width 25 height 11
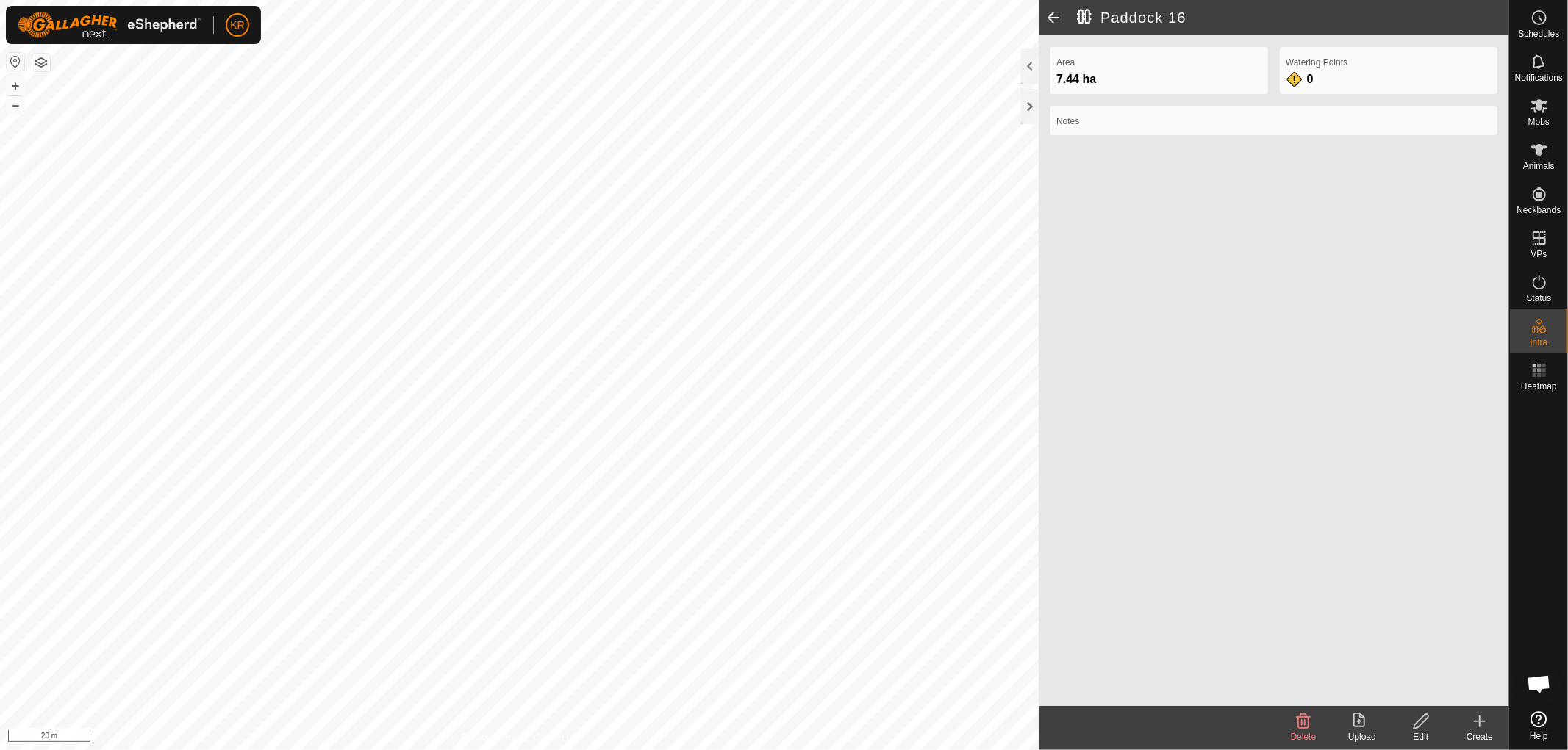
click at [1422, 716] on icon at bounding box center [1421, 721] width 18 height 17
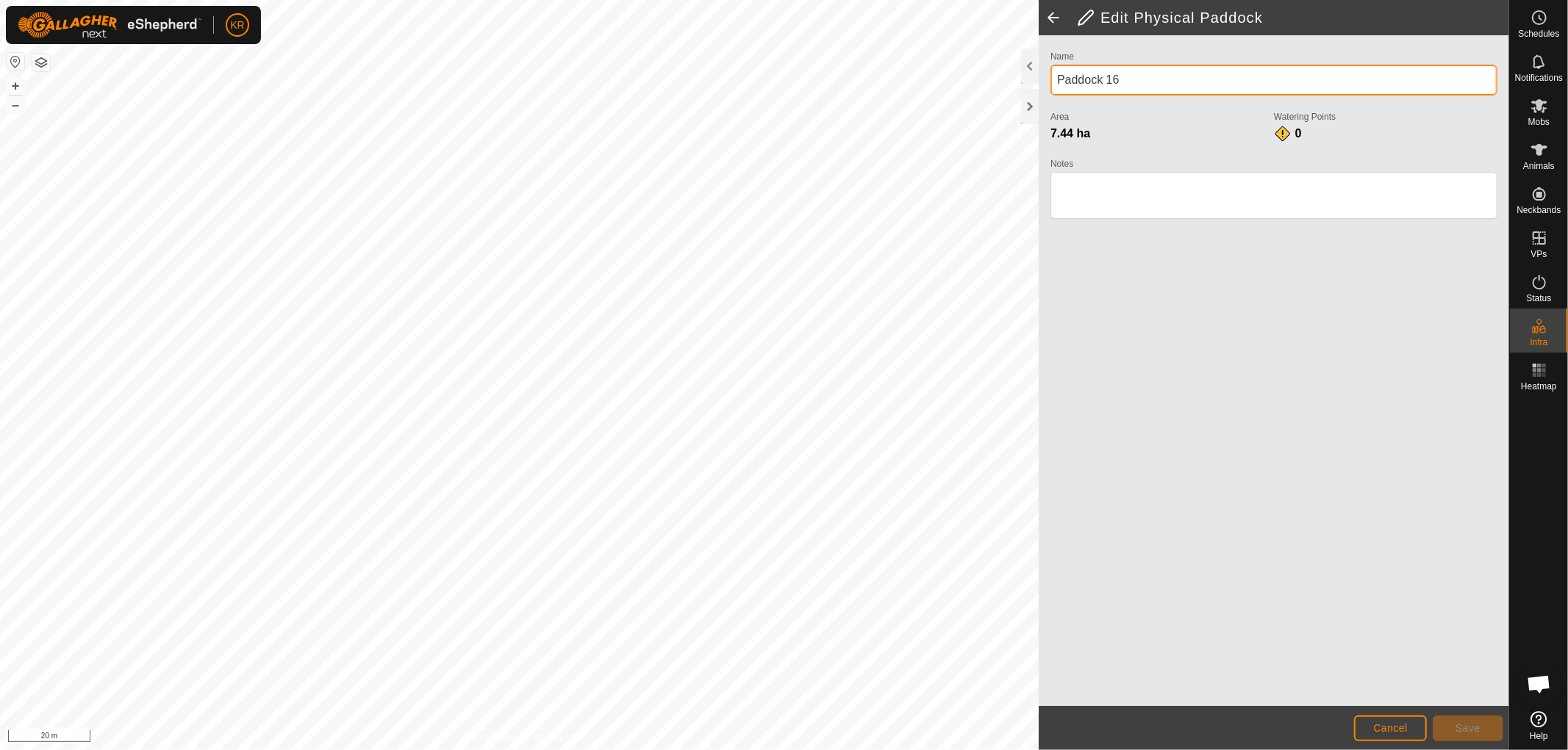
click at [1126, 75] on input "Paddock 16" at bounding box center [1273, 80] width 447 height 31
type input "P"
type input "Lakes 1"
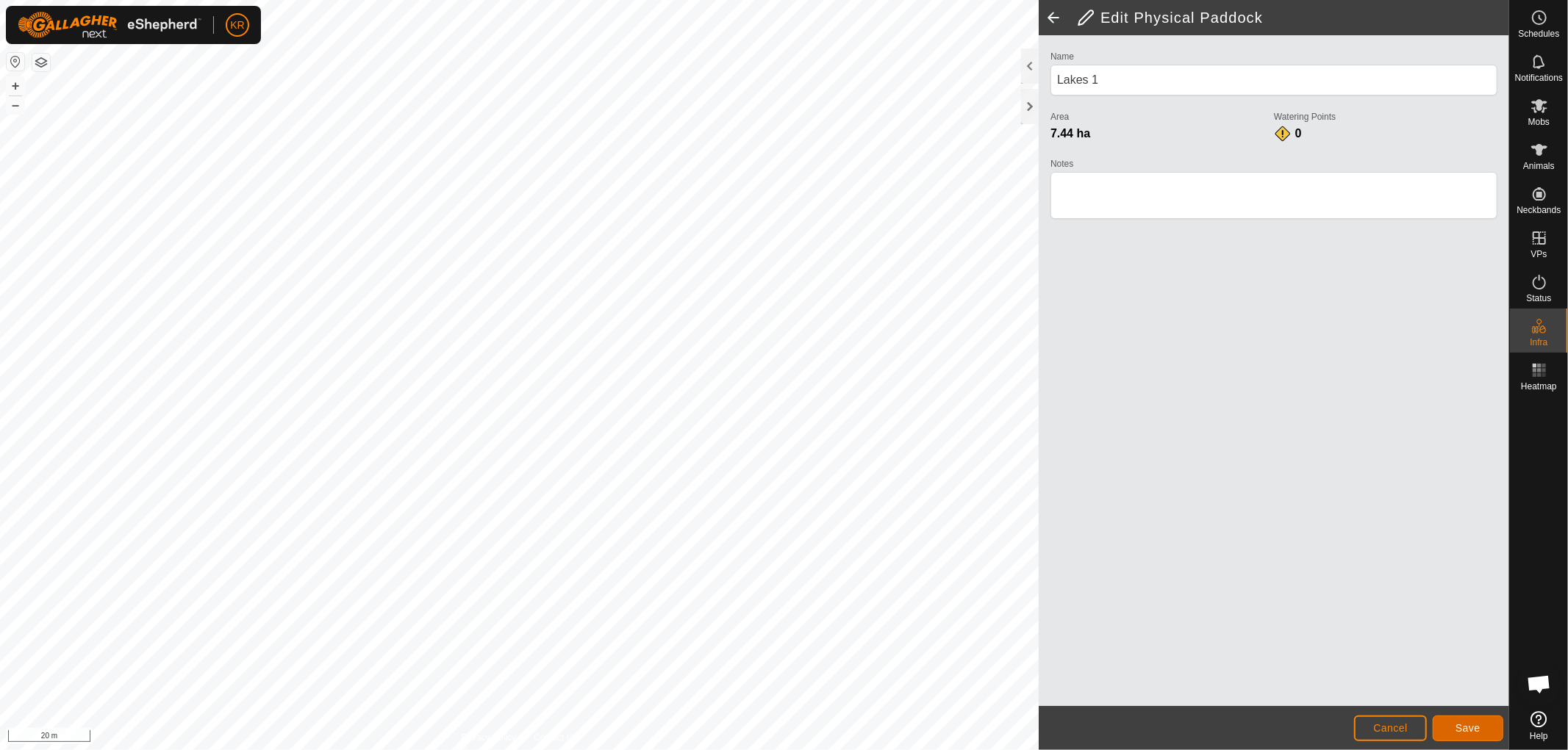
click at [1470, 717] on button "Save" at bounding box center [1467, 728] width 71 height 26
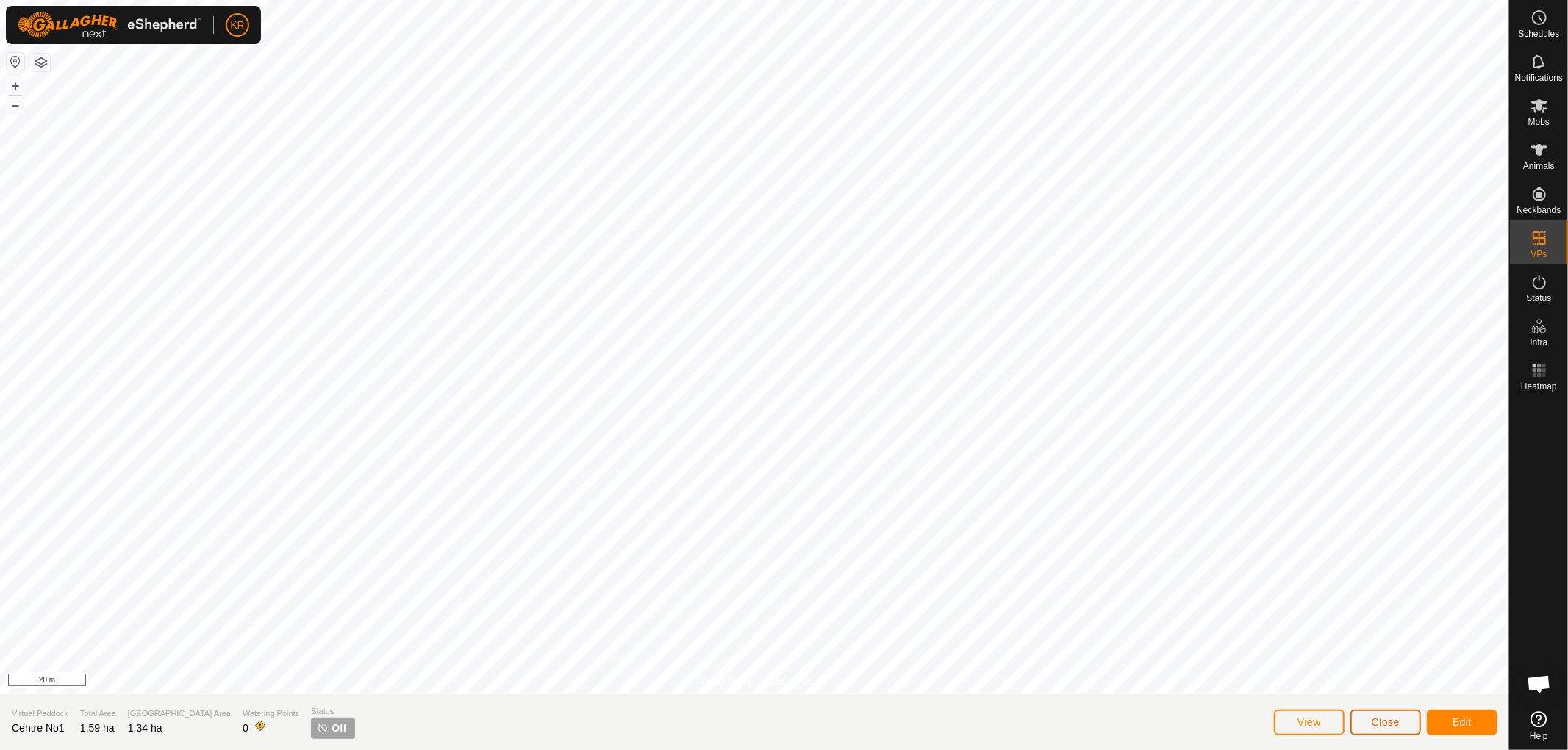
click at [1382, 719] on span "Close" at bounding box center [1385, 722] width 28 height 11
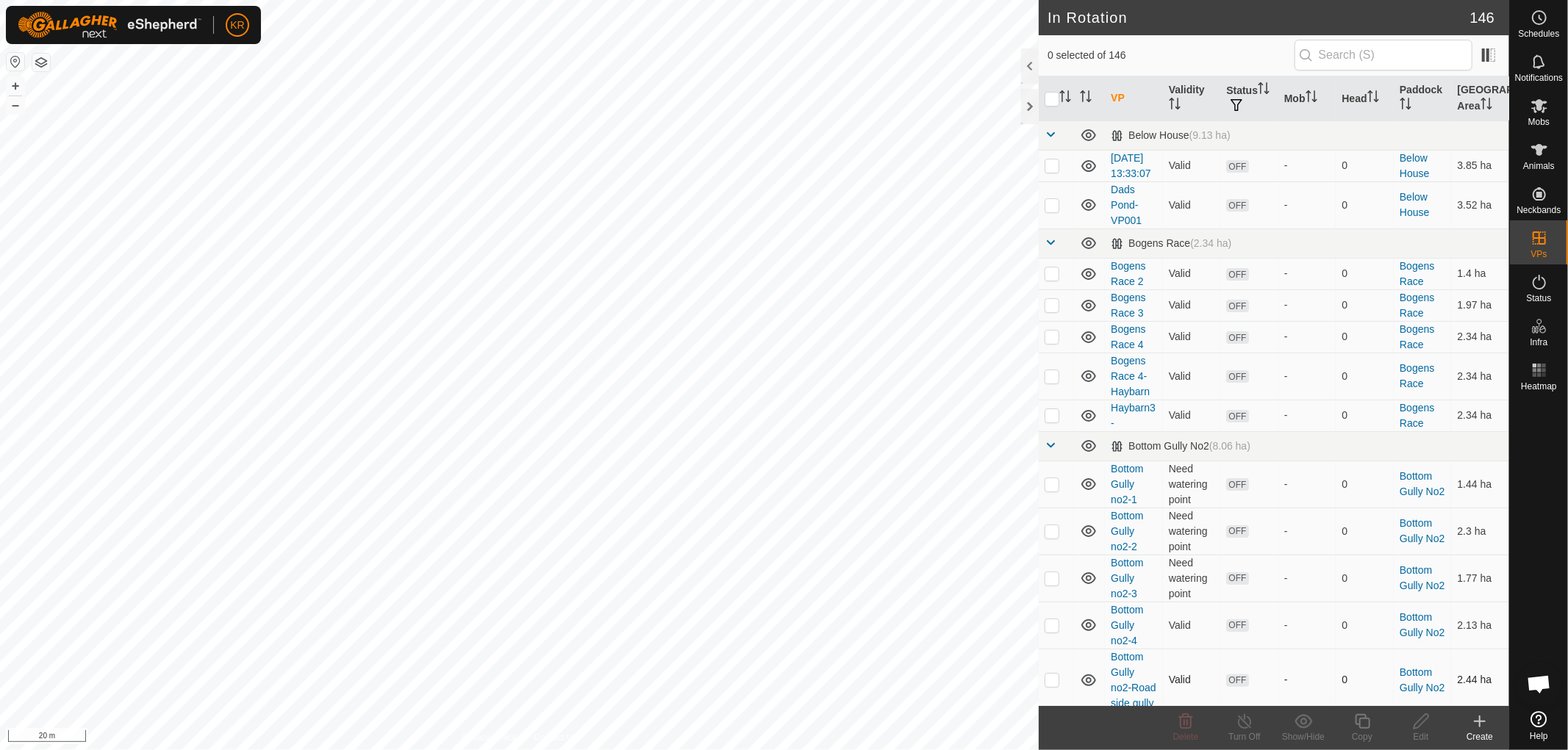
checkbox input "true"
click at [1356, 723] on icon at bounding box center [1361, 720] width 14 height 14
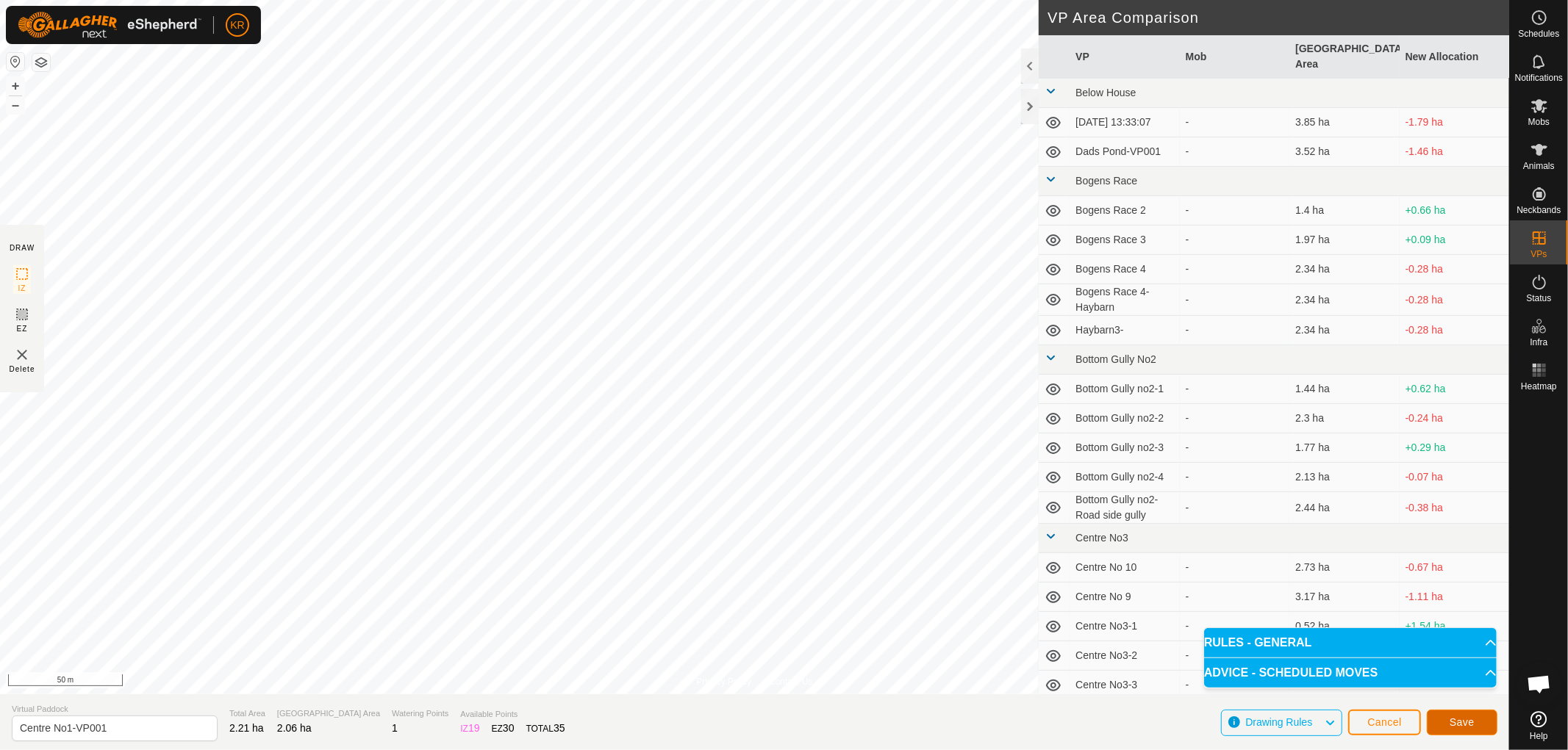
click at [1464, 714] on button "Save" at bounding box center [1462, 722] width 71 height 26
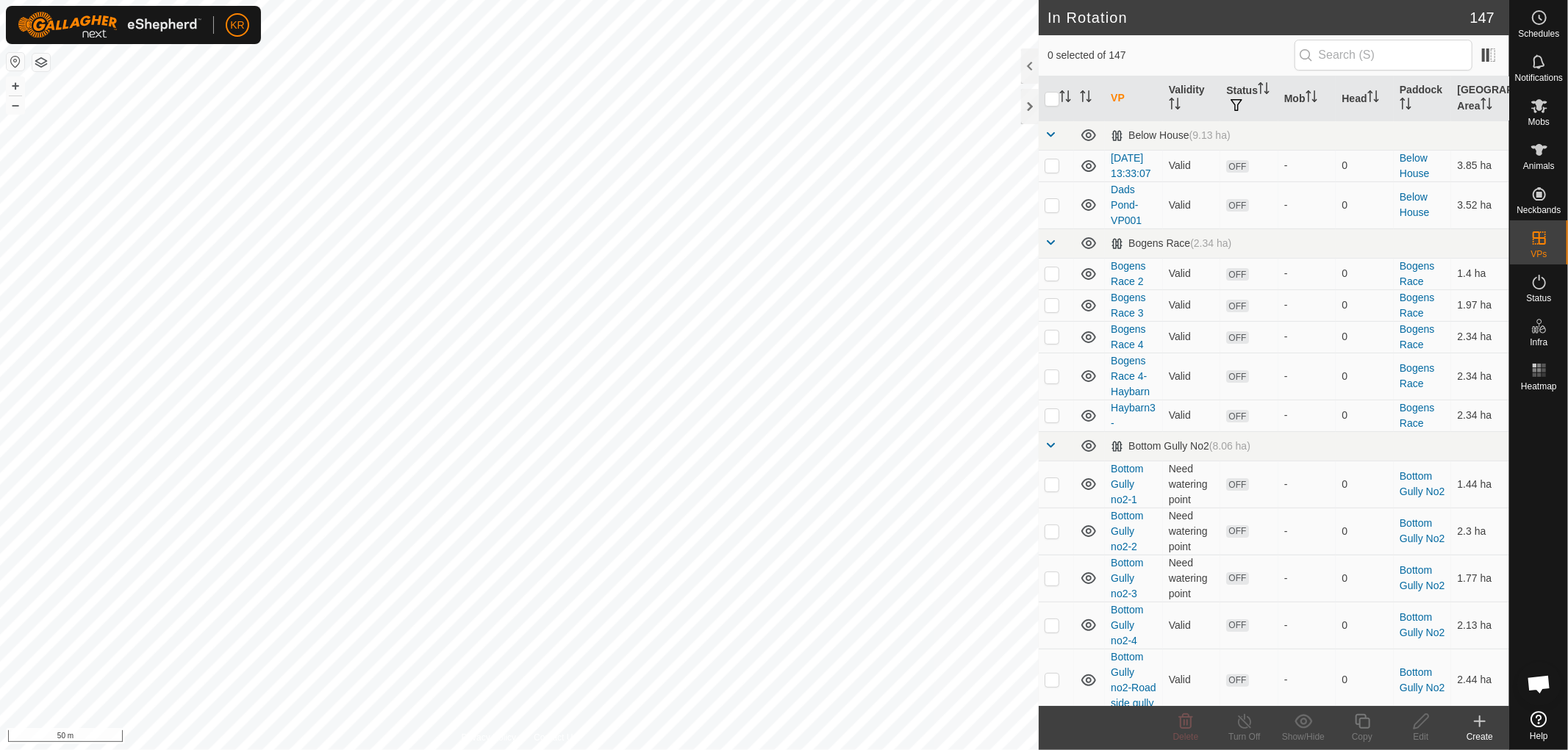
checkbox input "true"
click at [1415, 723] on icon at bounding box center [1421, 720] width 14 height 14
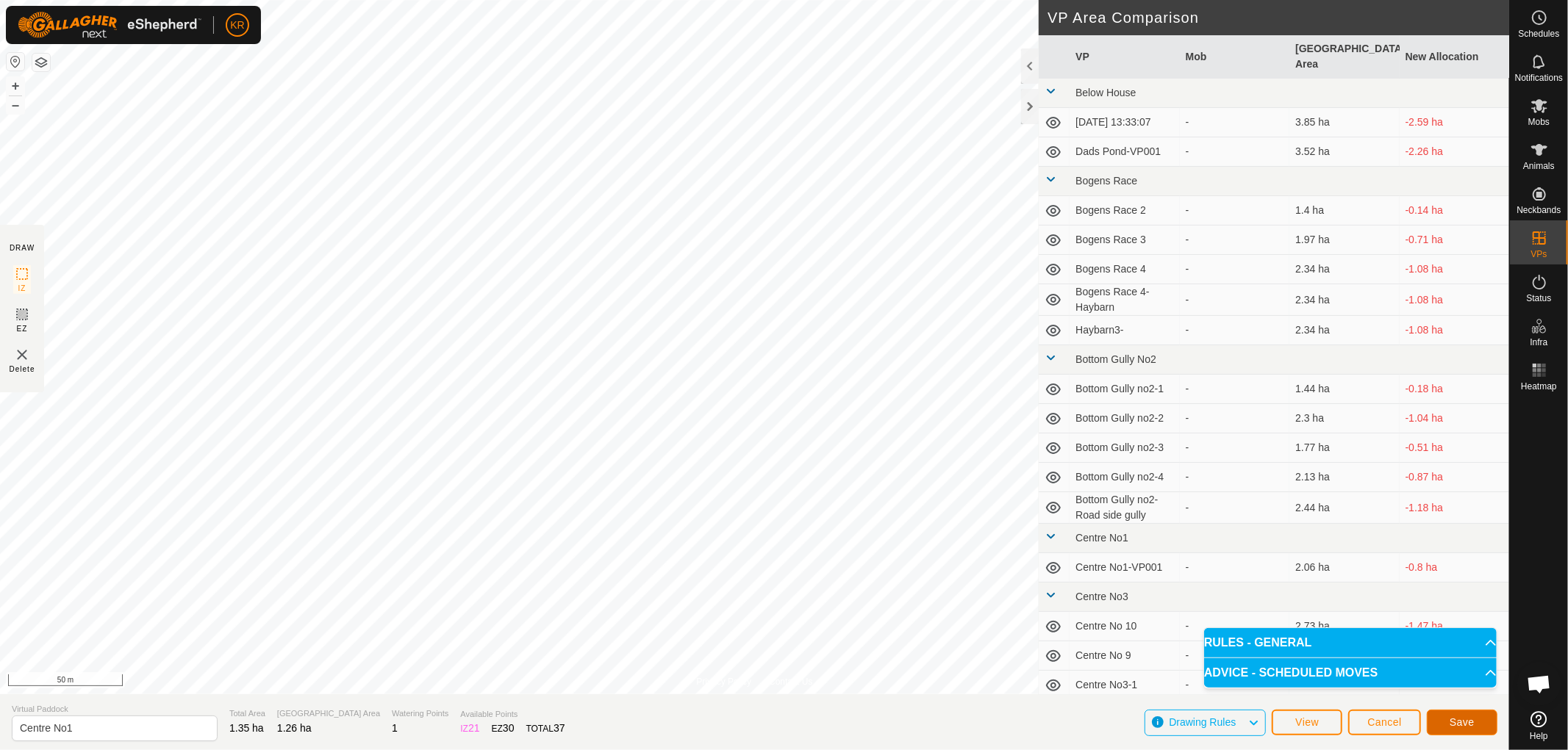
click at [1474, 720] on button "Save" at bounding box center [1462, 722] width 71 height 26
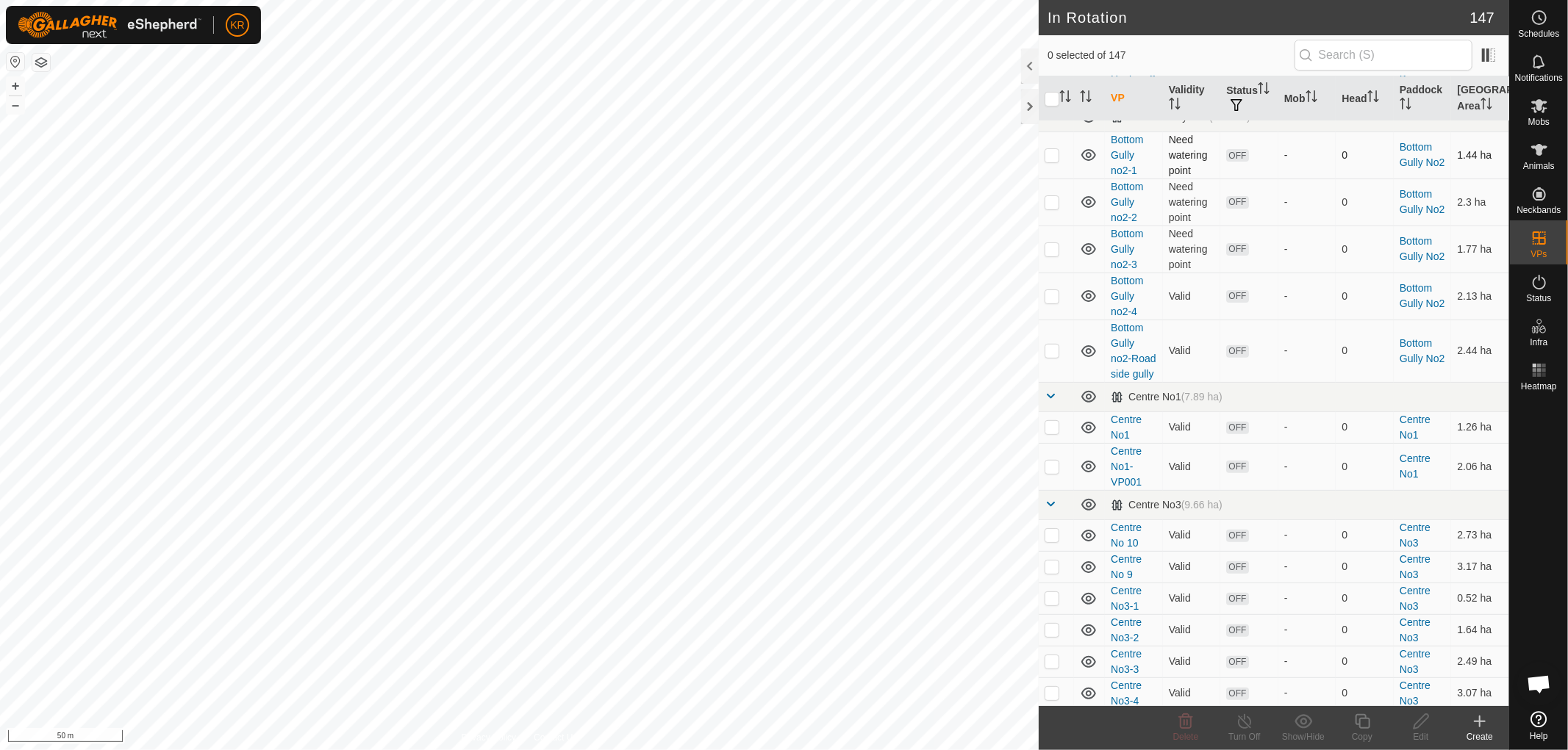
scroll to position [332, 0]
click at [1537, 156] on icon at bounding box center [1539, 149] width 17 height 17
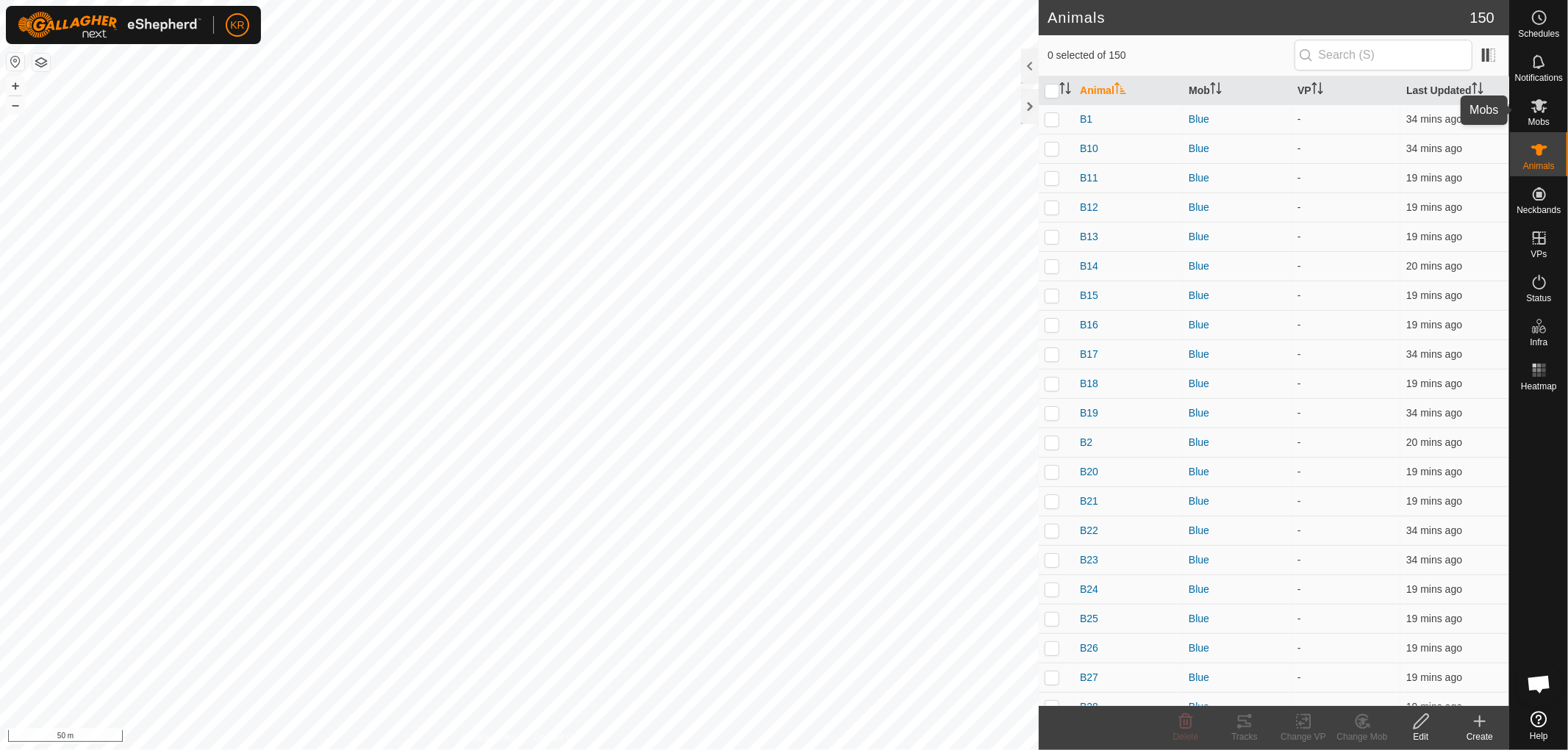
click at [1539, 113] on icon at bounding box center [1539, 105] width 17 height 17
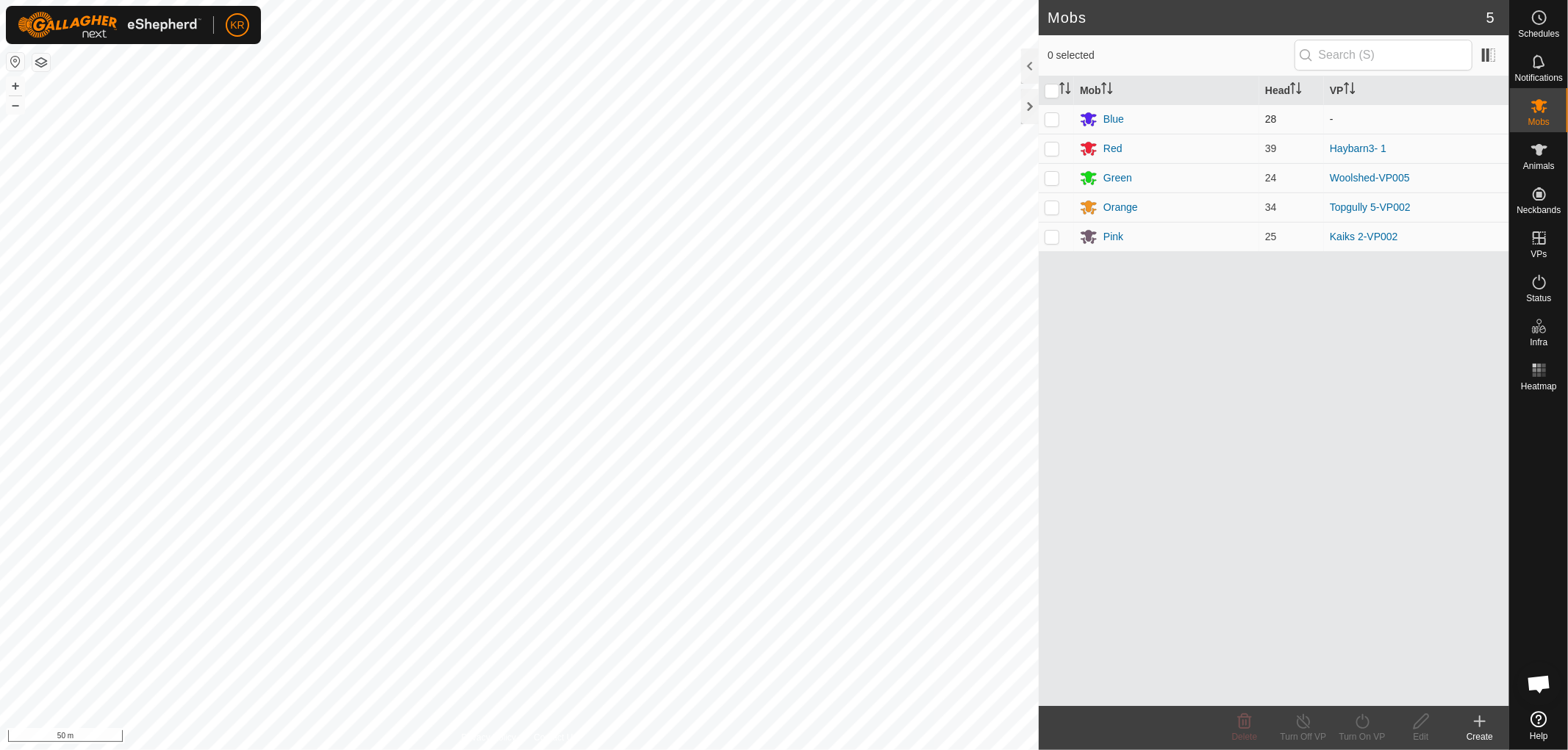
click at [1049, 119] on p-checkbox at bounding box center [1051, 119] width 14 height 11
checkbox input "true"
click at [1355, 717] on icon at bounding box center [1362, 721] width 18 height 17
click at [1360, 686] on link "Now" at bounding box center [1406, 689] width 146 height 30
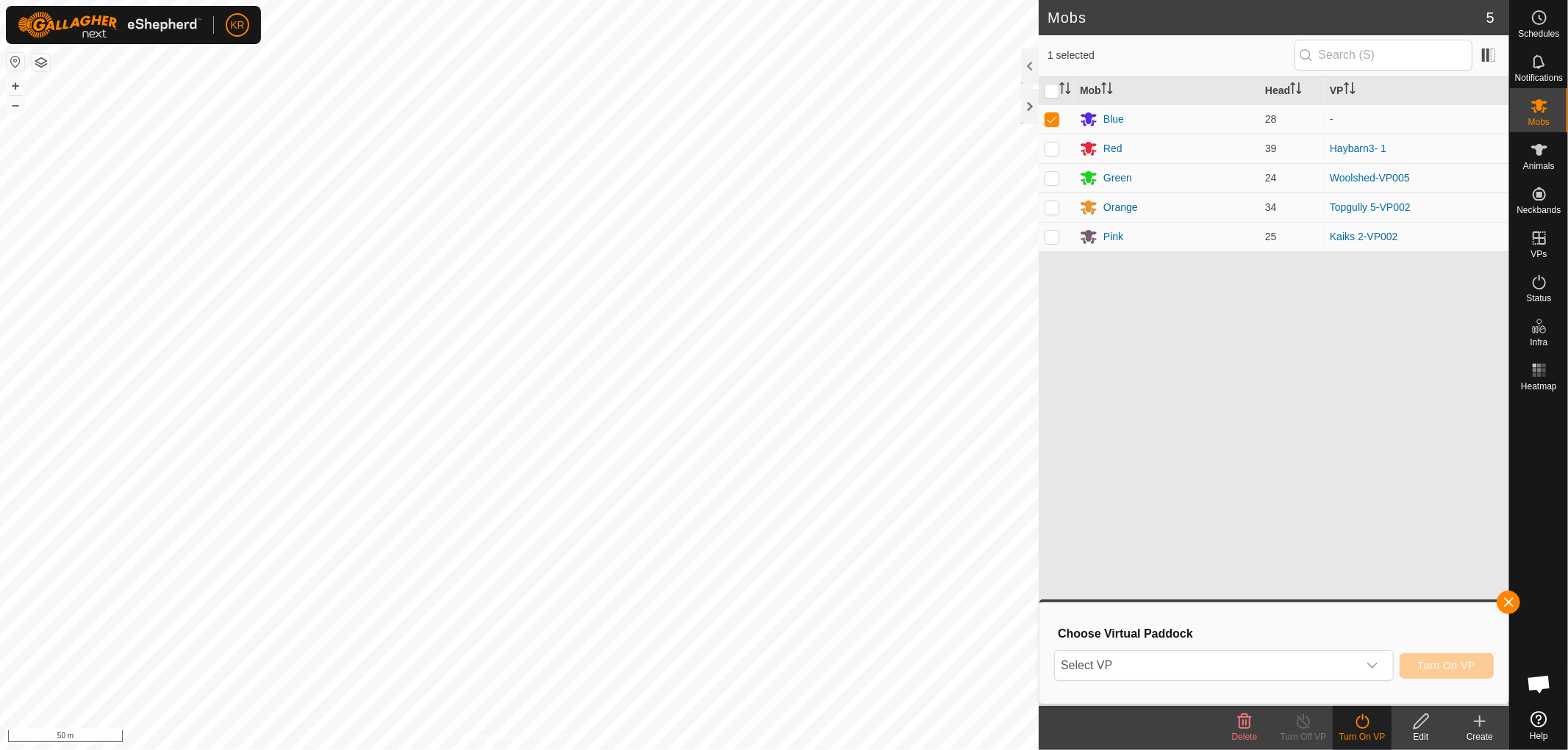
click at [1368, 662] on icon "dropdown trigger" at bounding box center [1372, 666] width 11 height 11
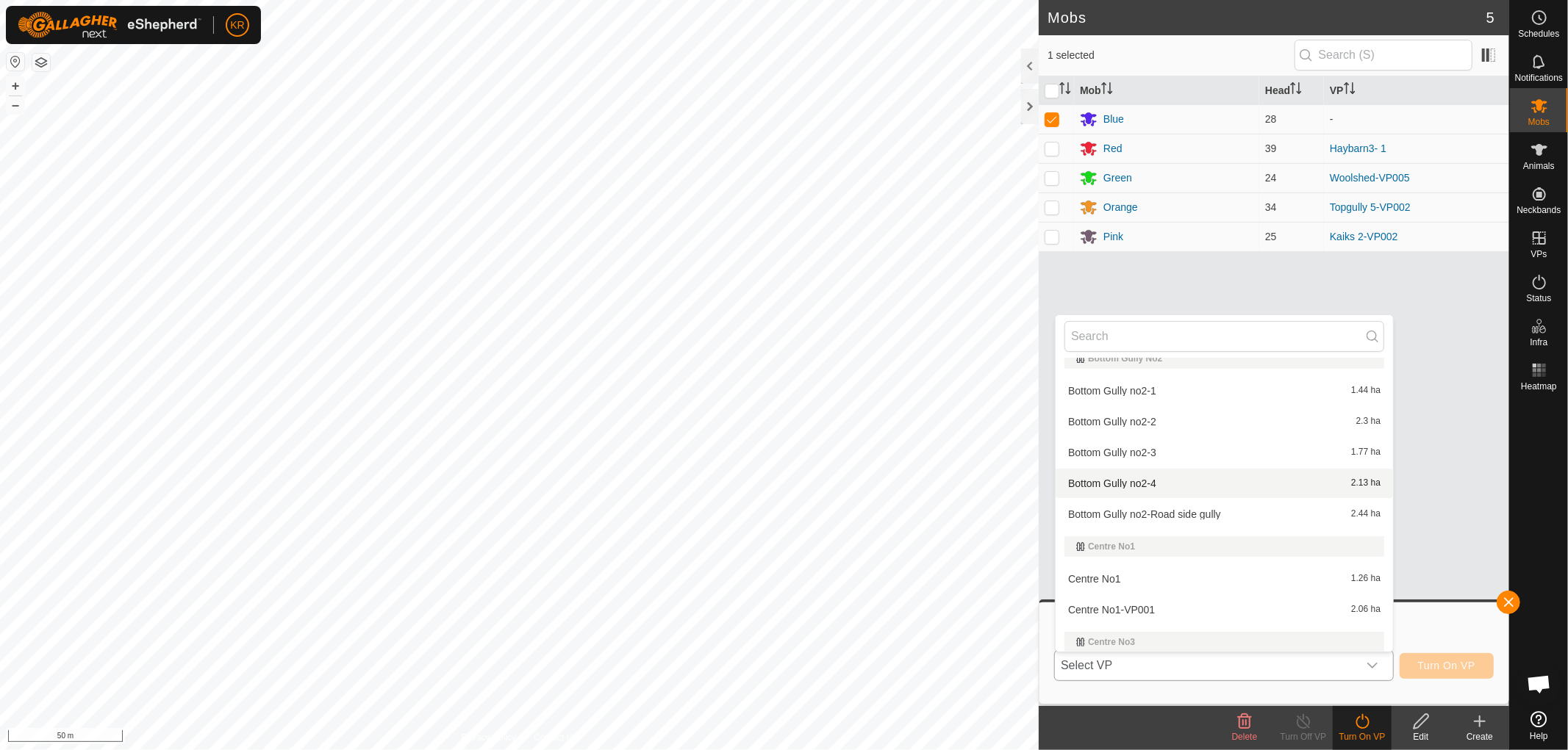
scroll to position [309, 0]
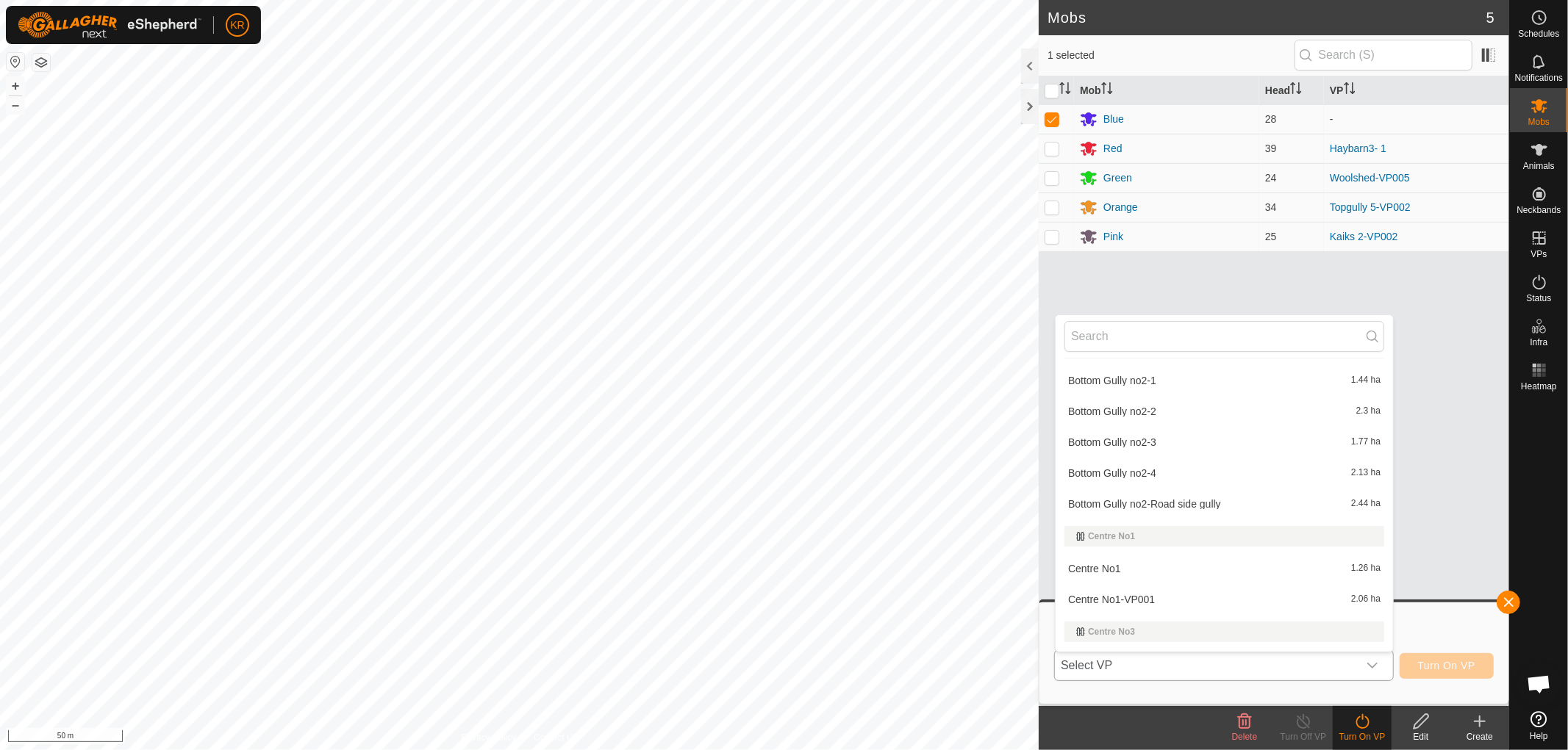
click at [1099, 562] on li "Centre No1 1.26 ha" at bounding box center [1224, 568] width 337 height 30
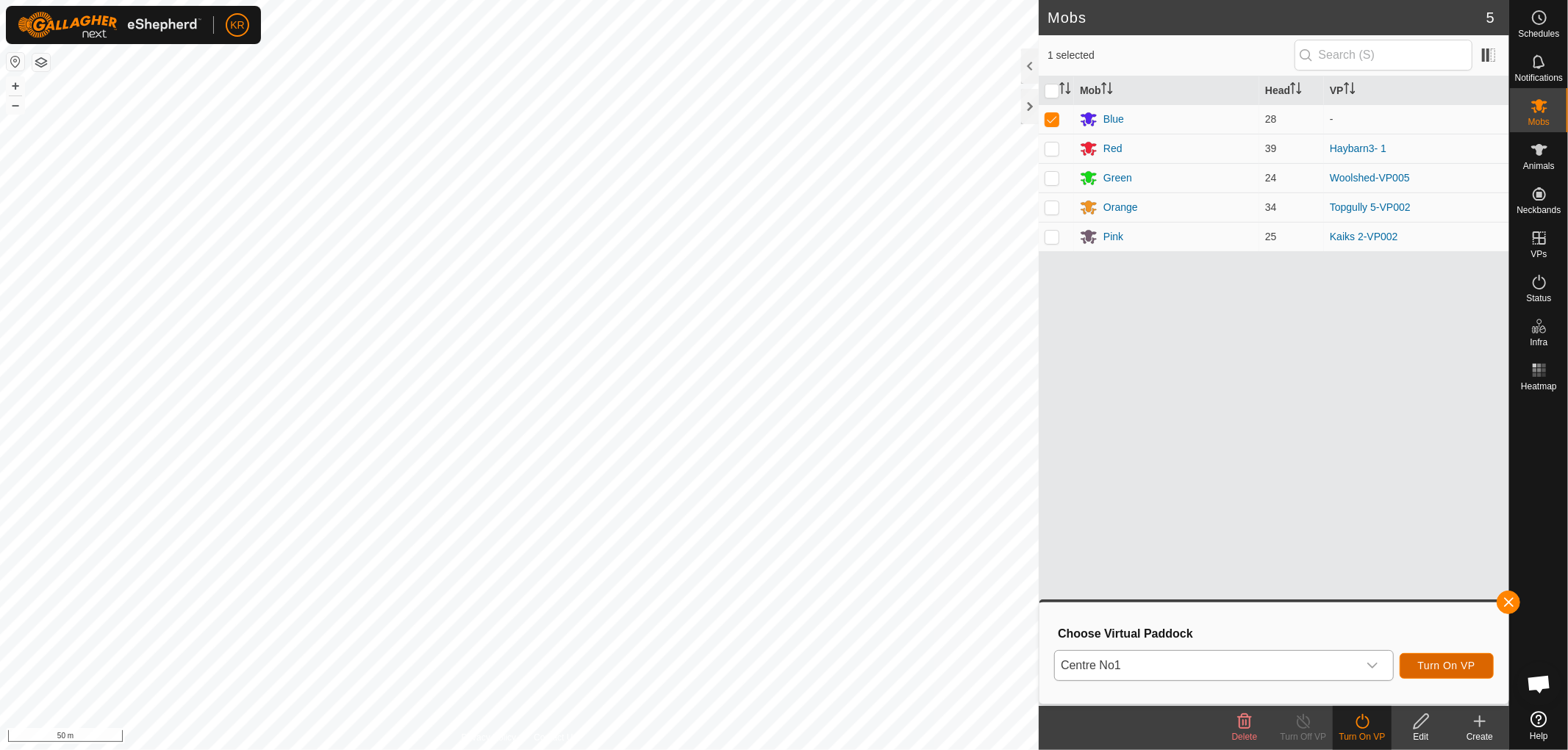
click at [1439, 669] on span "Turn On VP" at bounding box center [1446, 666] width 57 height 11
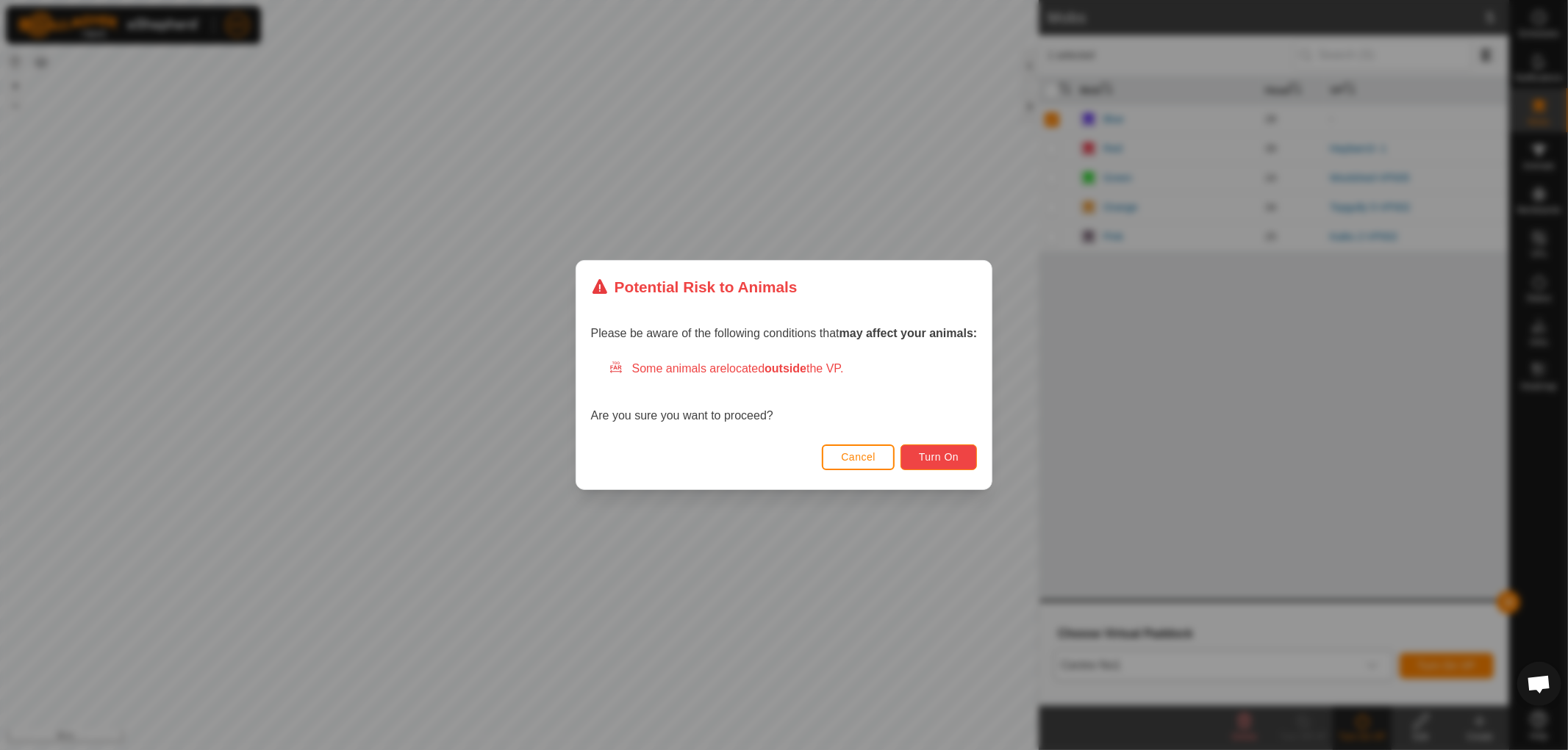
click at [942, 454] on span "Turn On" at bounding box center [938, 456] width 39 height 11
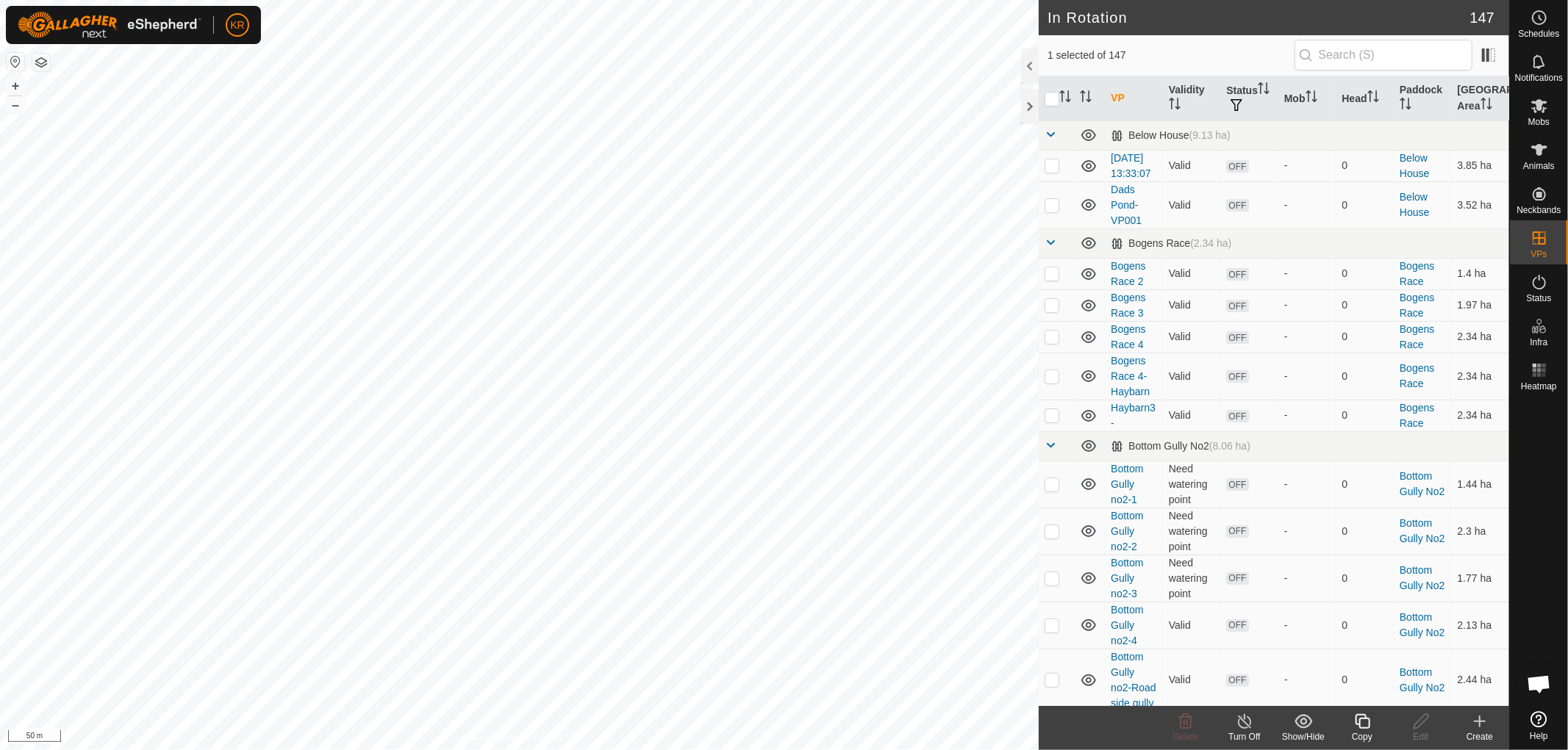
click at [1355, 722] on icon at bounding box center [1362, 721] width 18 height 17
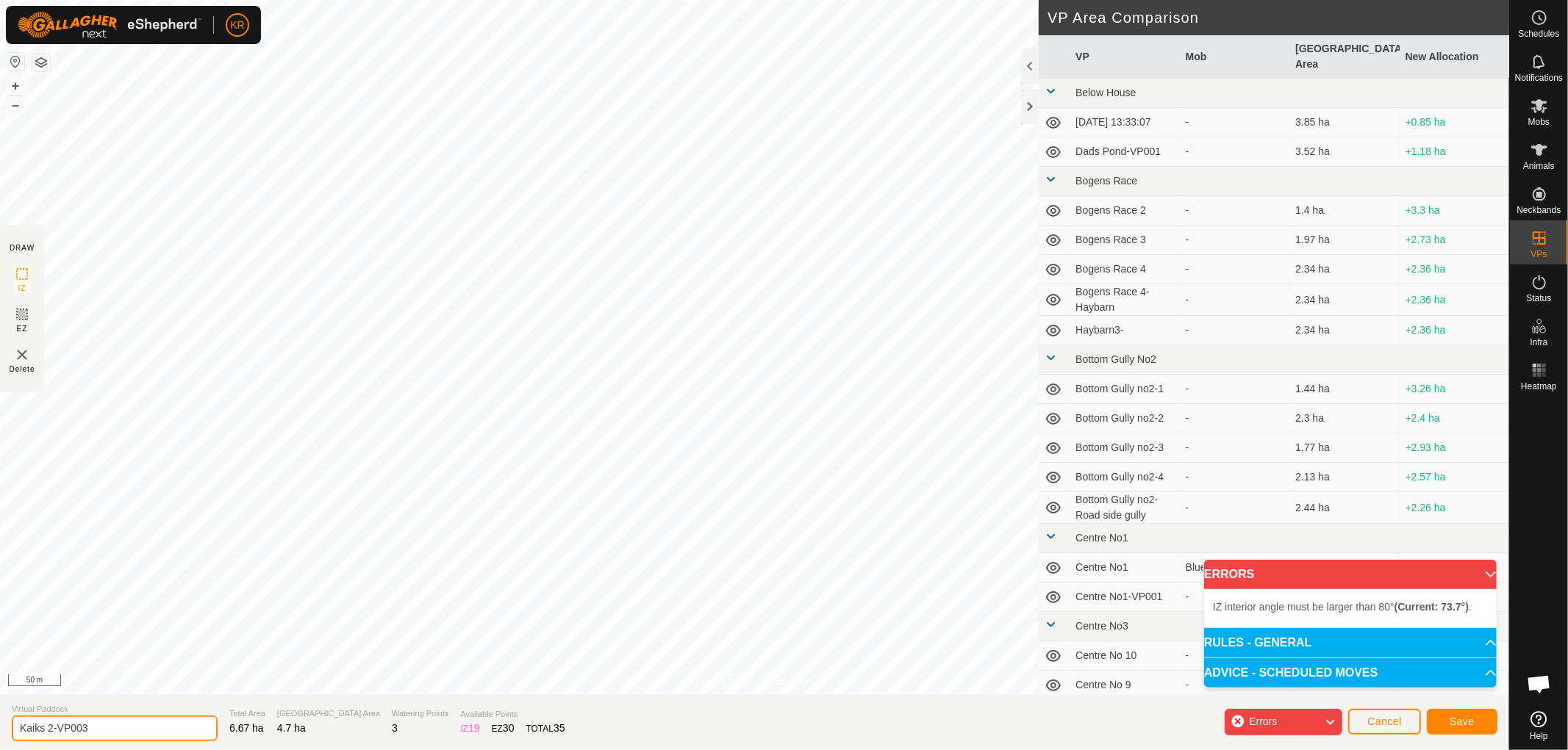
click at [105, 729] on input "Kaiks 2-VP003" at bounding box center [114, 728] width 206 height 26
type input "Kaiks 2 Pinetrees"
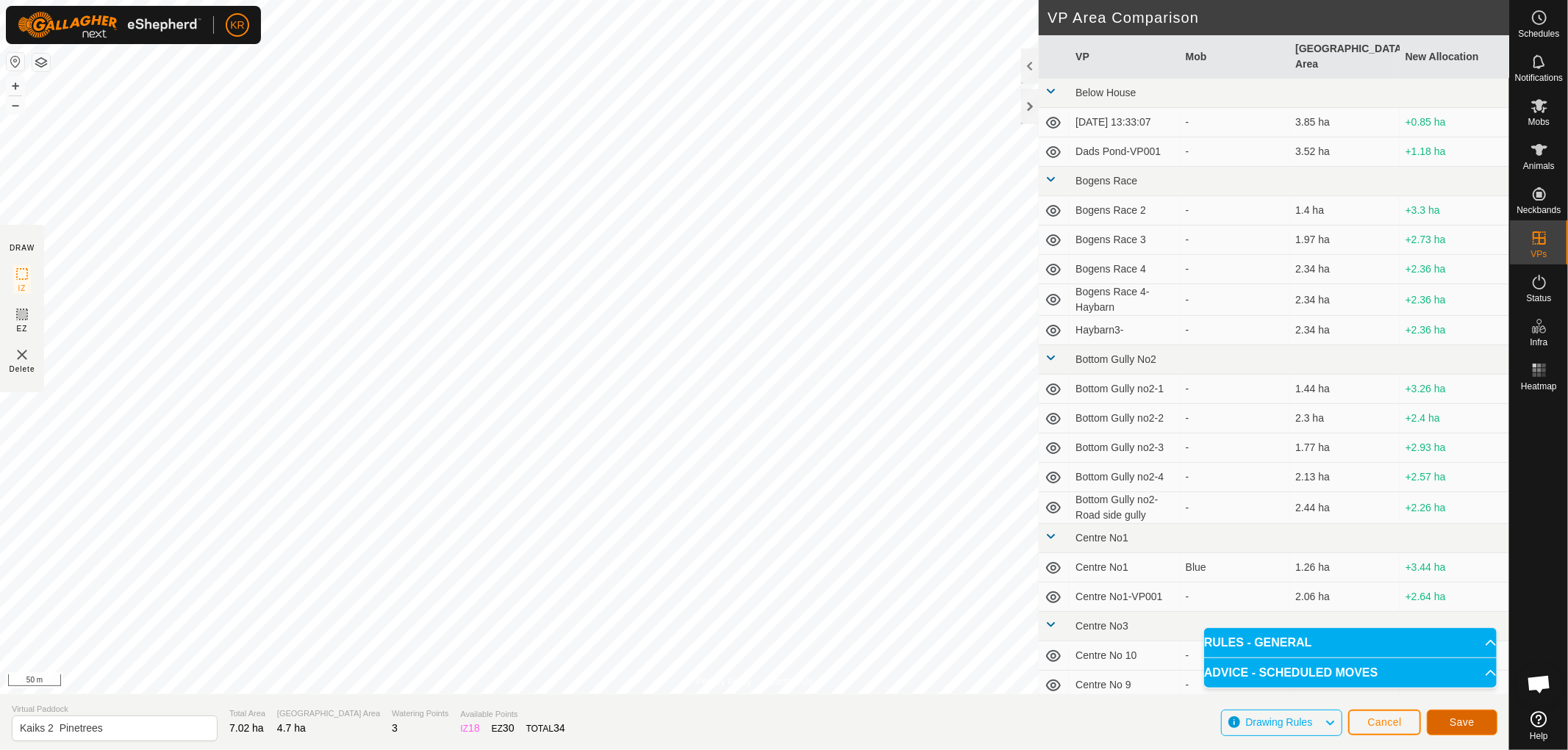
click at [1449, 718] on span "Save" at bounding box center [1462, 722] width 25 height 11
